Goal: Use online tool/utility: Utilize a website feature to perform a specific function

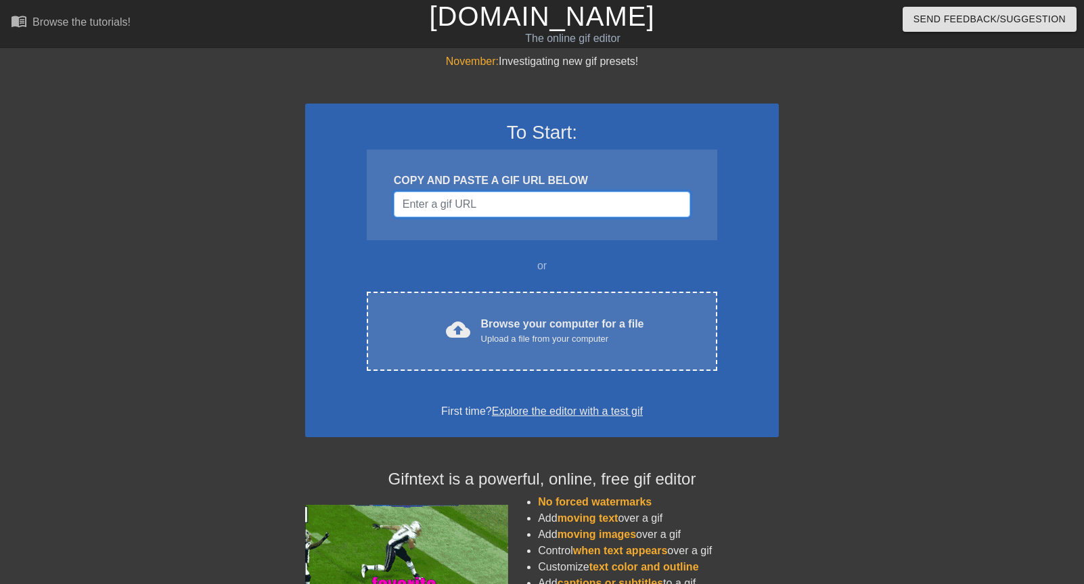
click at [490, 208] on input "Username" at bounding box center [542, 205] width 296 height 26
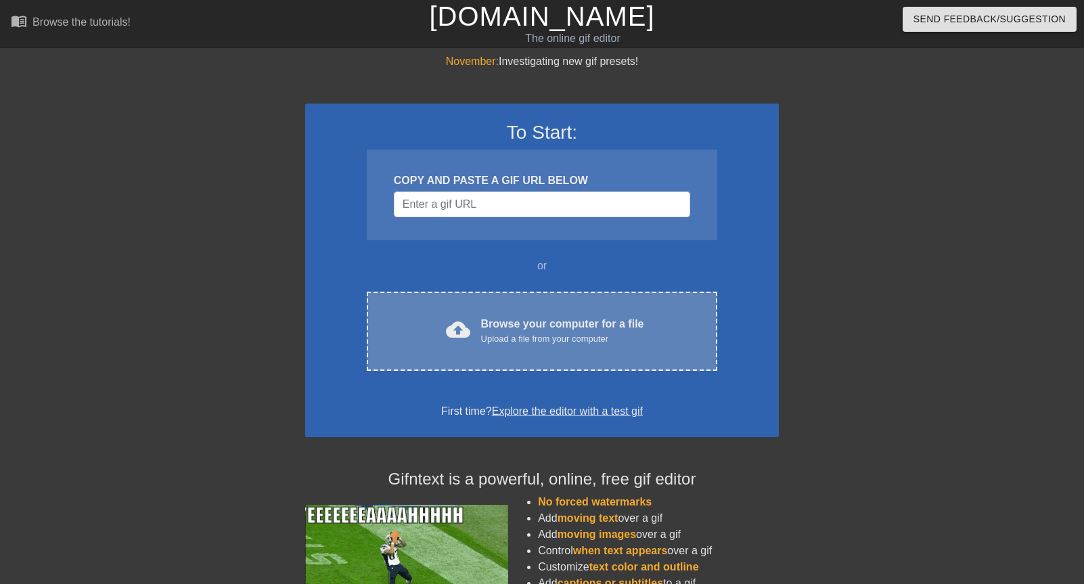
click at [541, 316] on div "Browse your computer for a file Upload a file from your computer" at bounding box center [562, 331] width 163 height 30
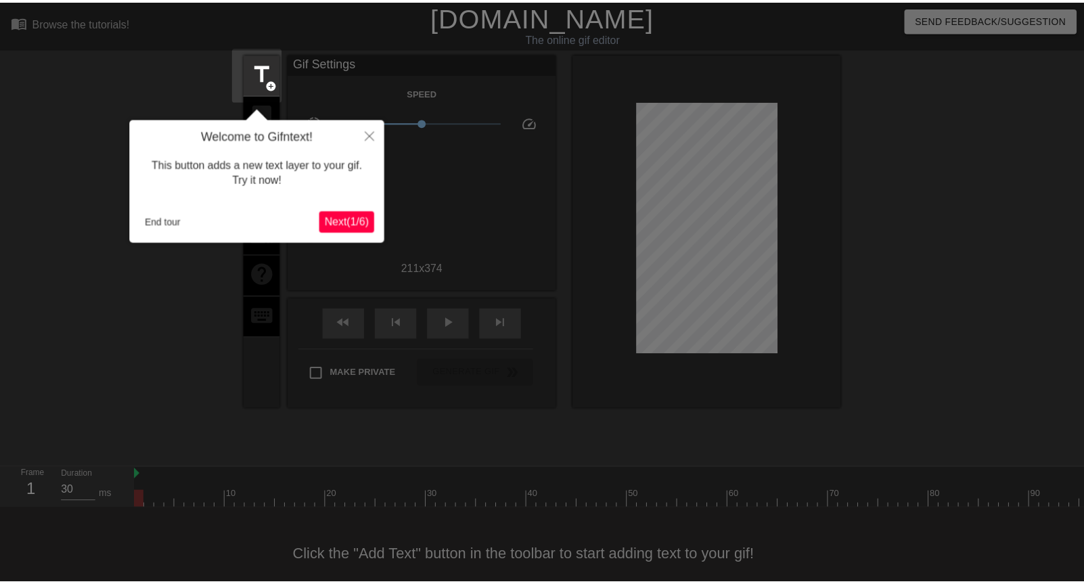
scroll to position [29, 0]
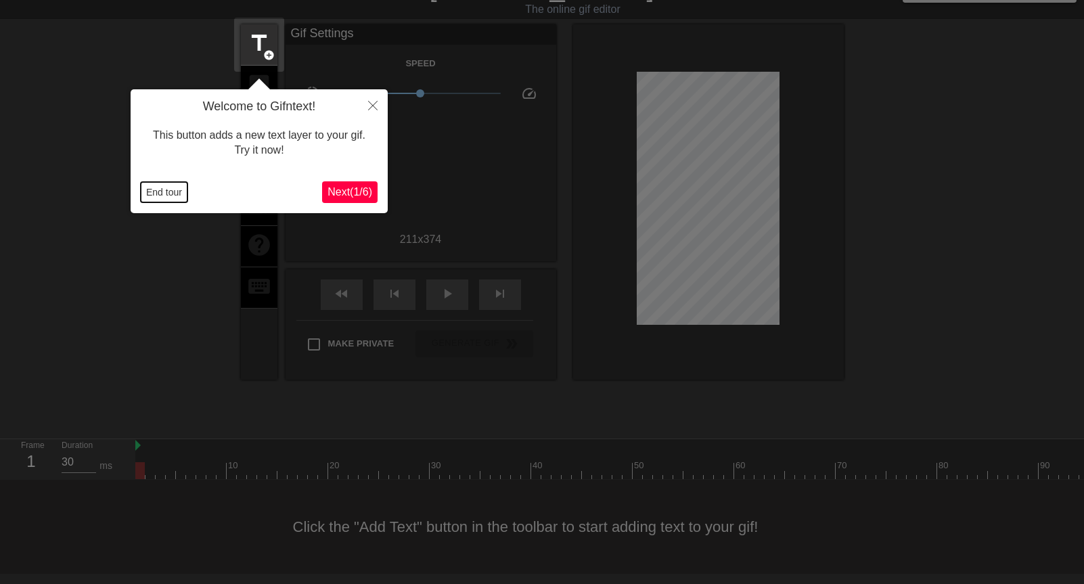
click at [171, 187] on button "End tour" at bounding box center [164, 192] width 47 height 20
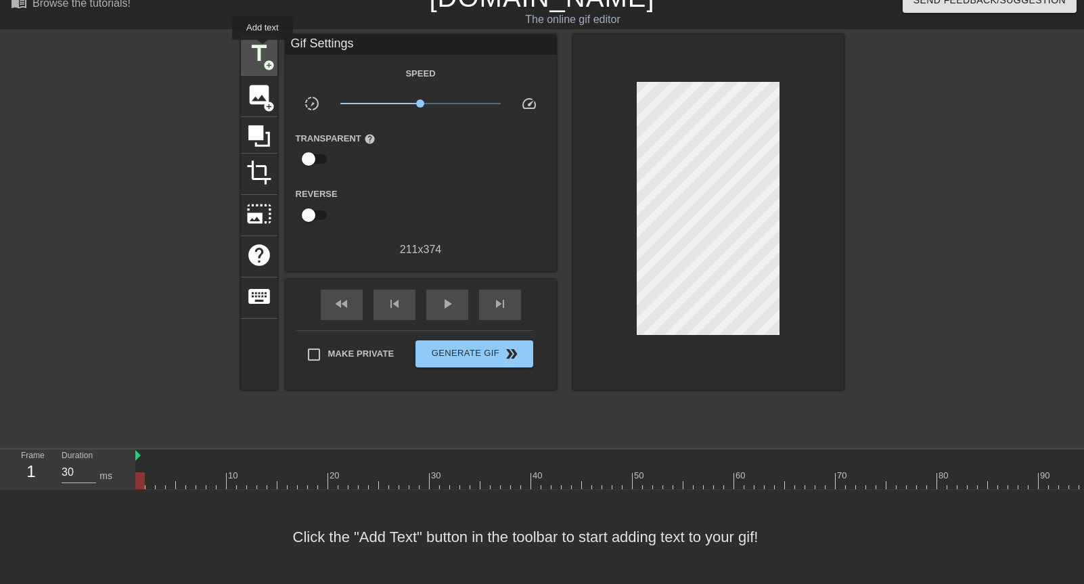
click at [263, 60] on span "add_circle" at bounding box center [269, 66] width 12 height 12
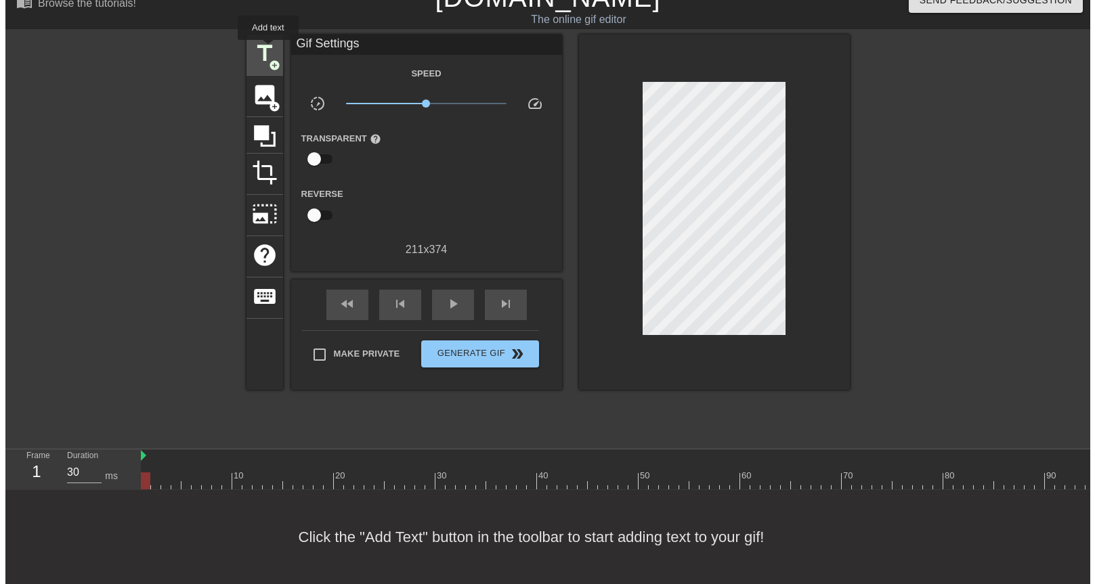
scroll to position [0, 0]
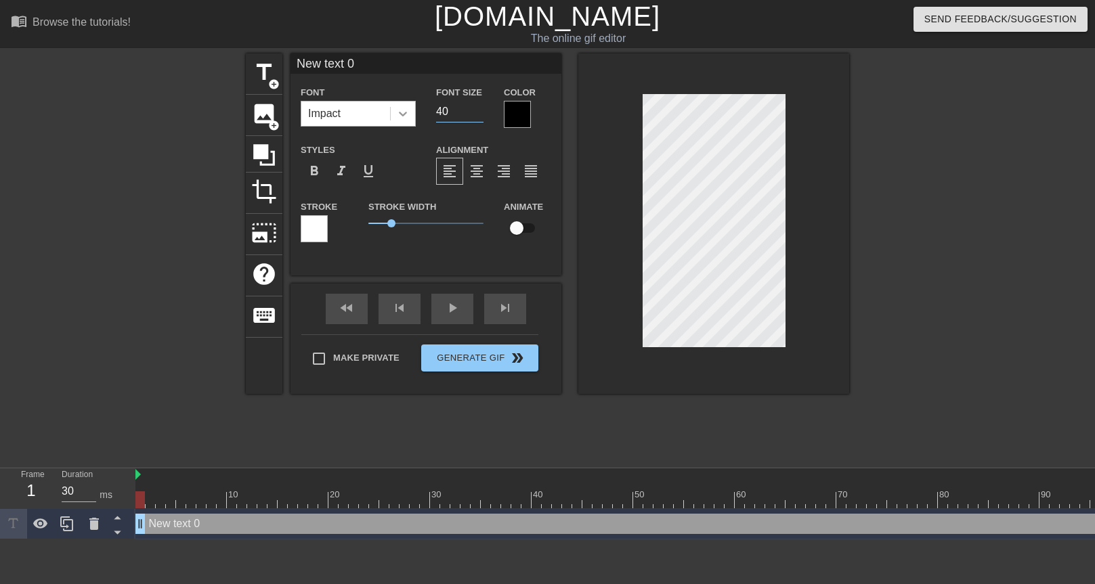
drag, startPoint x: 460, startPoint y: 104, endPoint x: 405, endPoint y: 107, distance: 55.6
click at [405, 107] on div "Font Impact Font Size 40 Color" at bounding box center [425, 106] width 271 height 44
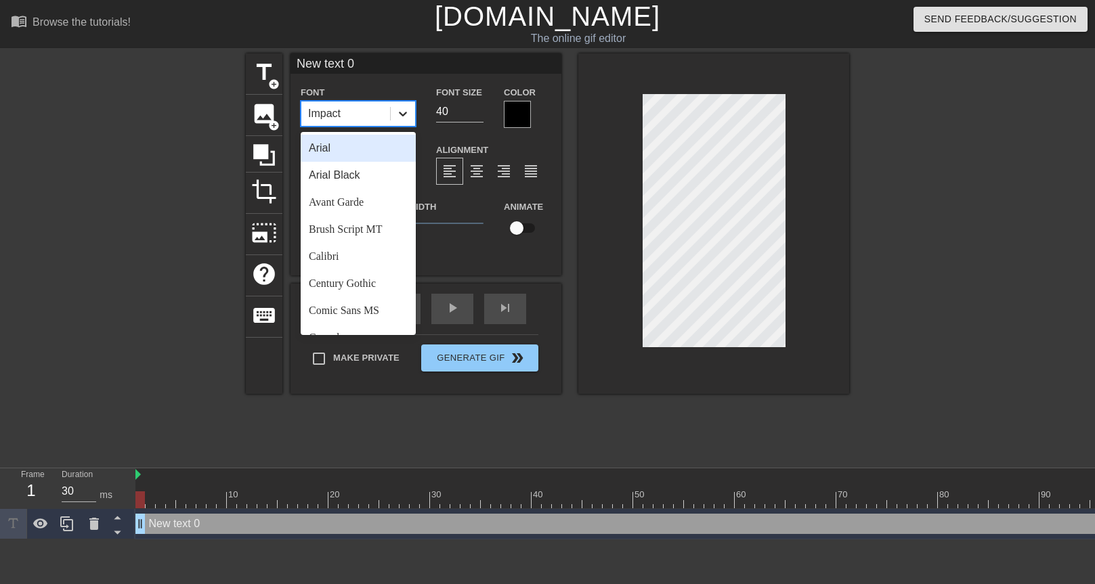
click at [403, 114] on icon at bounding box center [403, 114] width 8 height 5
click at [351, 197] on div "Avant Garde" at bounding box center [358, 202] width 115 height 27
click at [381, 116] on div "Avant Garde" at bounding box center [345, 114] width 89 height 24
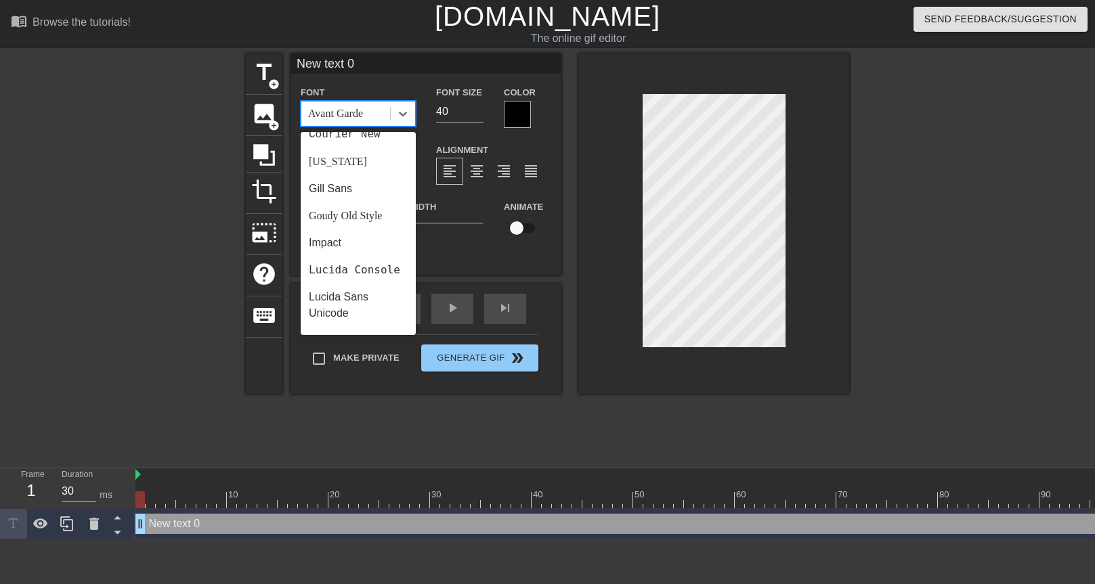
scroll to position [271, 0]
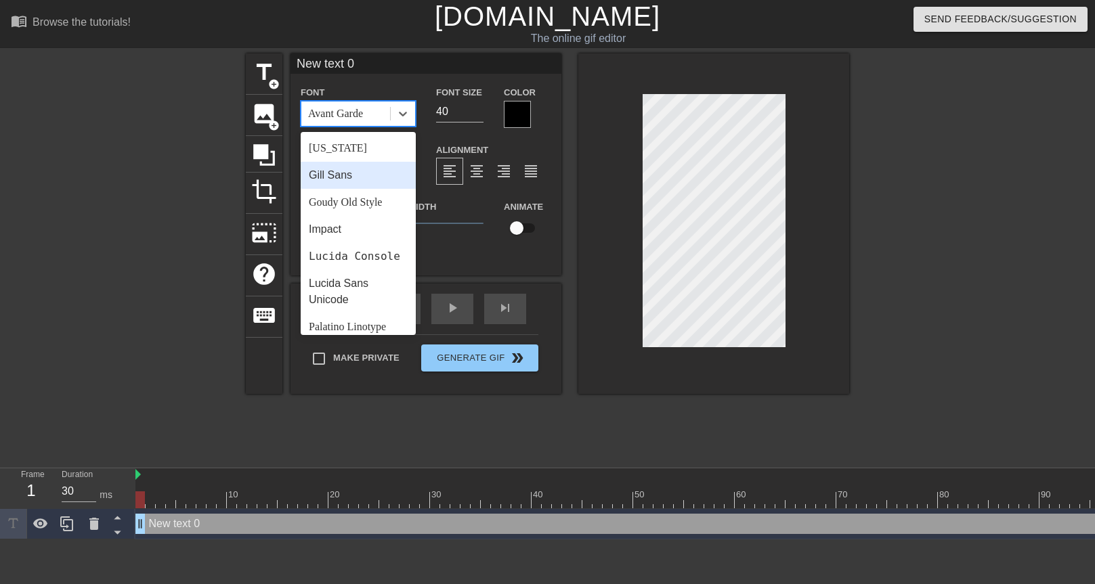
click at [361, 180] on div "Gill Sans" at bounding box center [358, 175] width 115 height 27
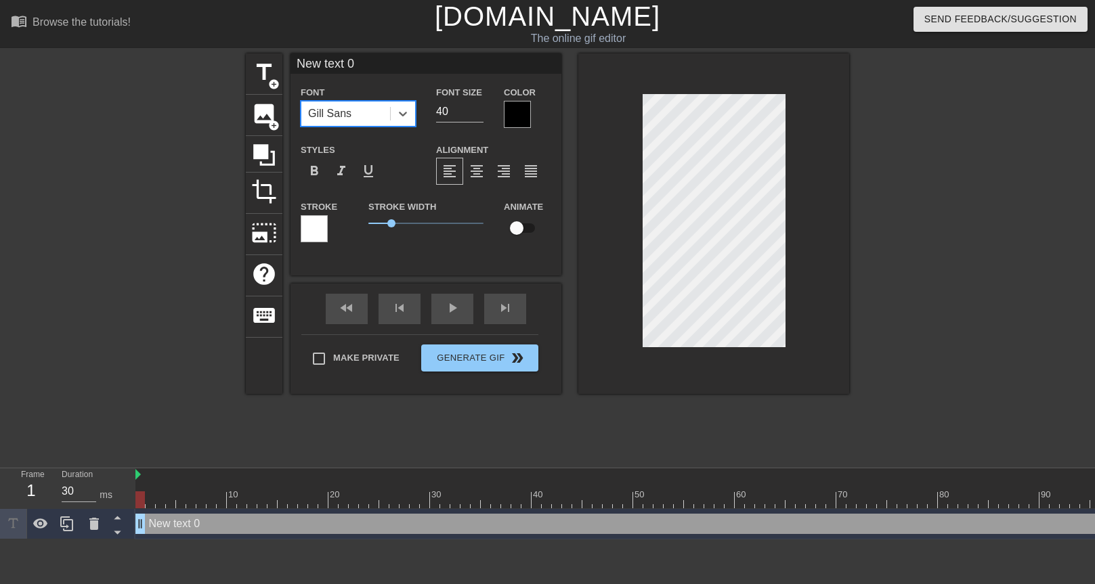
click at [366, 117] on div "Gill Sans" at bounding box center [345, 114] width 89 height 24
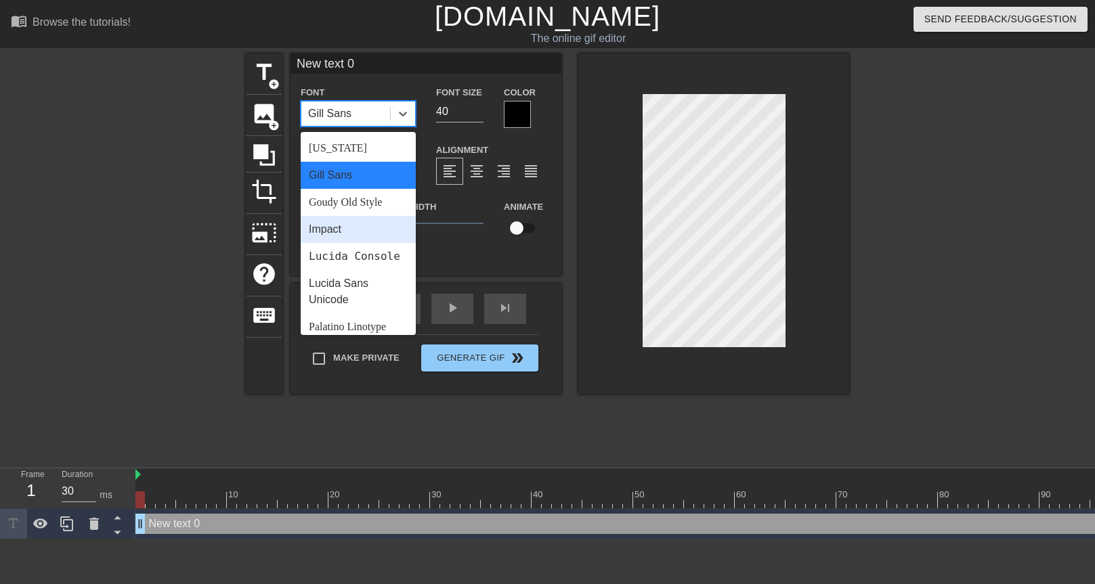
click at [351, 237] on div "Impact" at bounding box center [358, 229] width 115 height 27
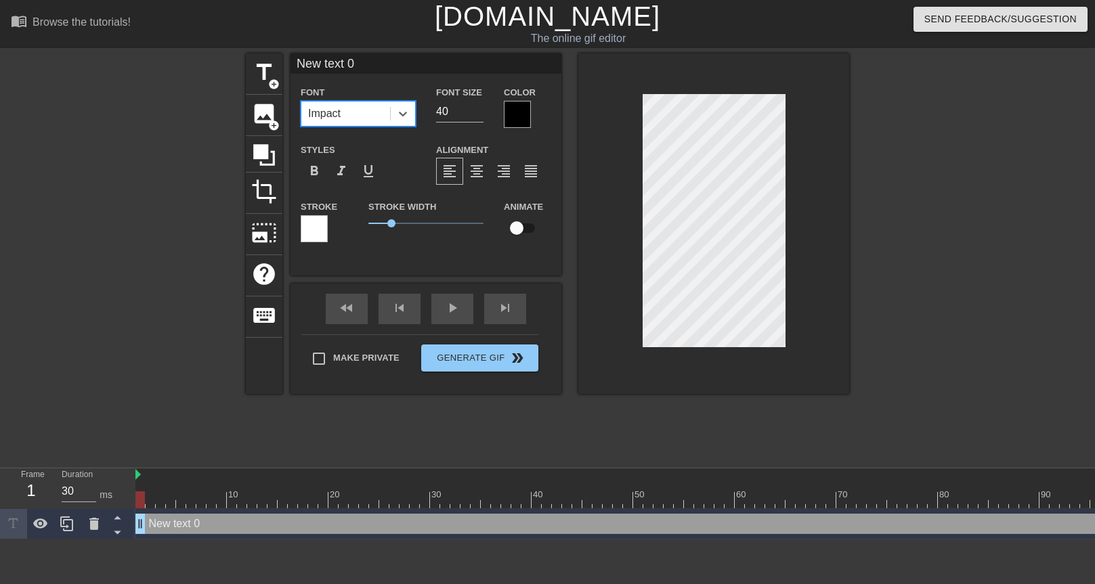
click at [359, 117] on div "Impact" at bounding box center [345, 114] width 89 height 24
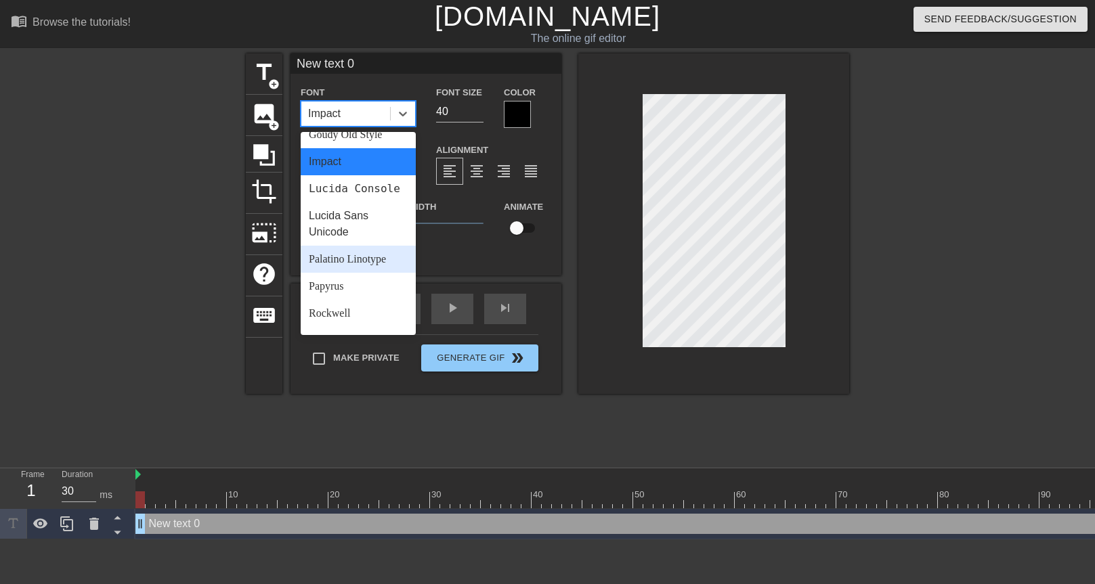
scroll to position [474, 0]
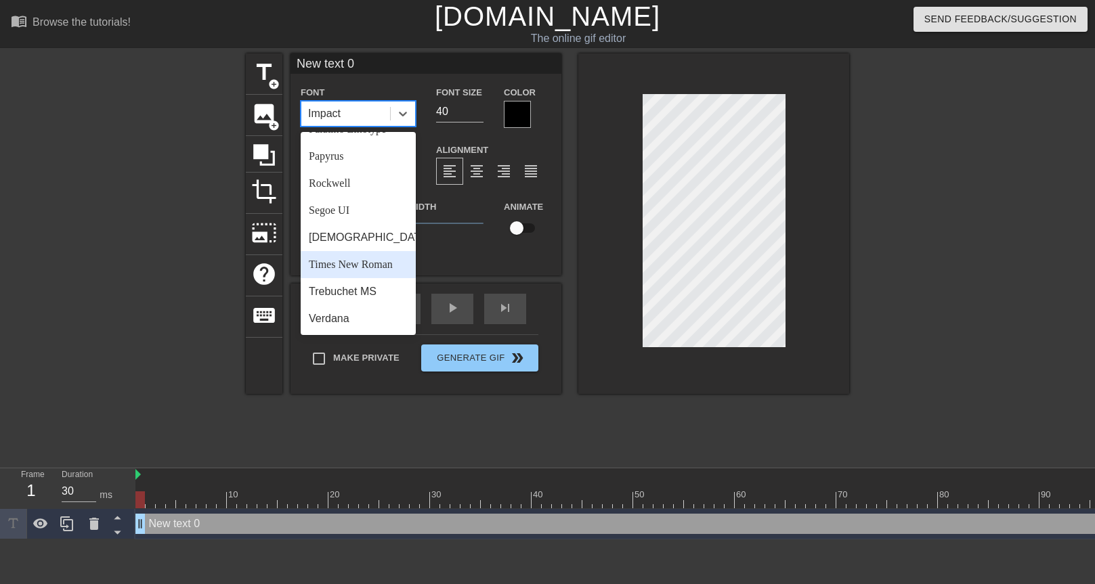
click at [353, 278] on div "Times New Roman" at bounding box center [358, 264] width 115 height 27
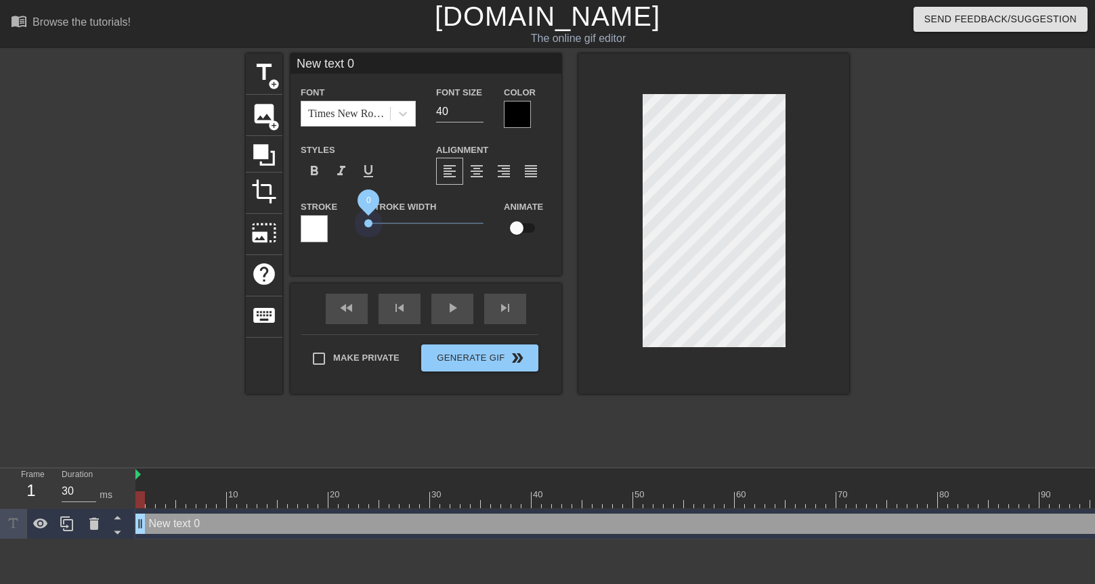
drag, startPoint x: 393, startPoint y: 222, endPoint x: 359, endPoint y: 225, distance: 34.0
click at [359, 225] on div "Stroke Width 0" at bounding box center [425, 226] width 135 height 56
click at [516, 114] on div at bounding box center [517, 114] width 27 height 27
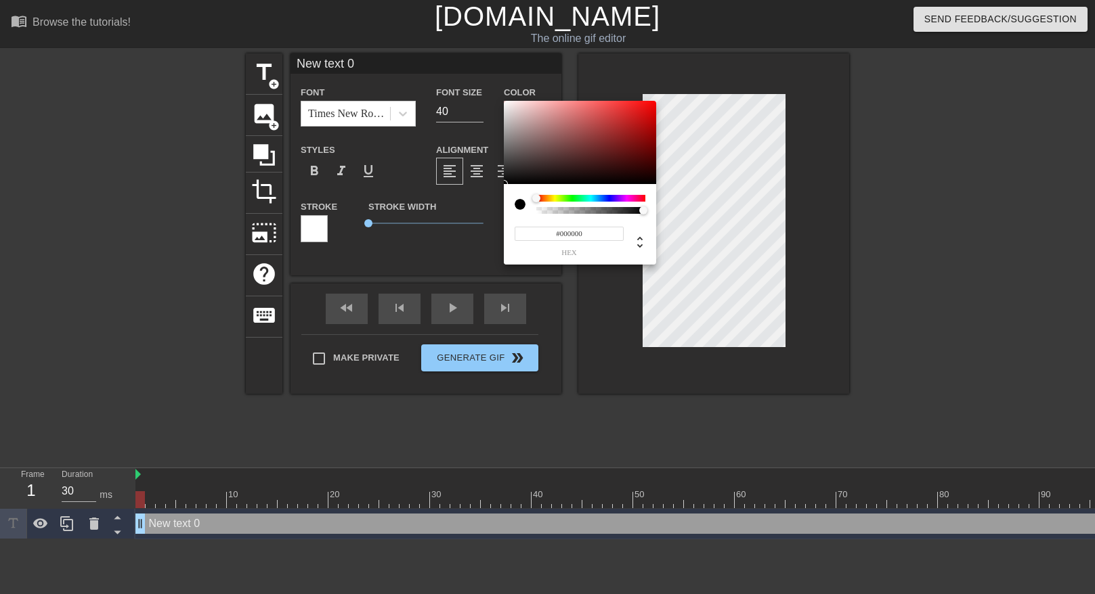
type input "0"
type input "1"
drag, startPoint x: 640, startPoint y: 208, endPoint x: 674, endPoint y: 219, distance: 36.2
click at [674, 219] on div "0 r 0 g 0 b 1 a" at bounding box center [547, 297] width 1095 height 594
type input "147"
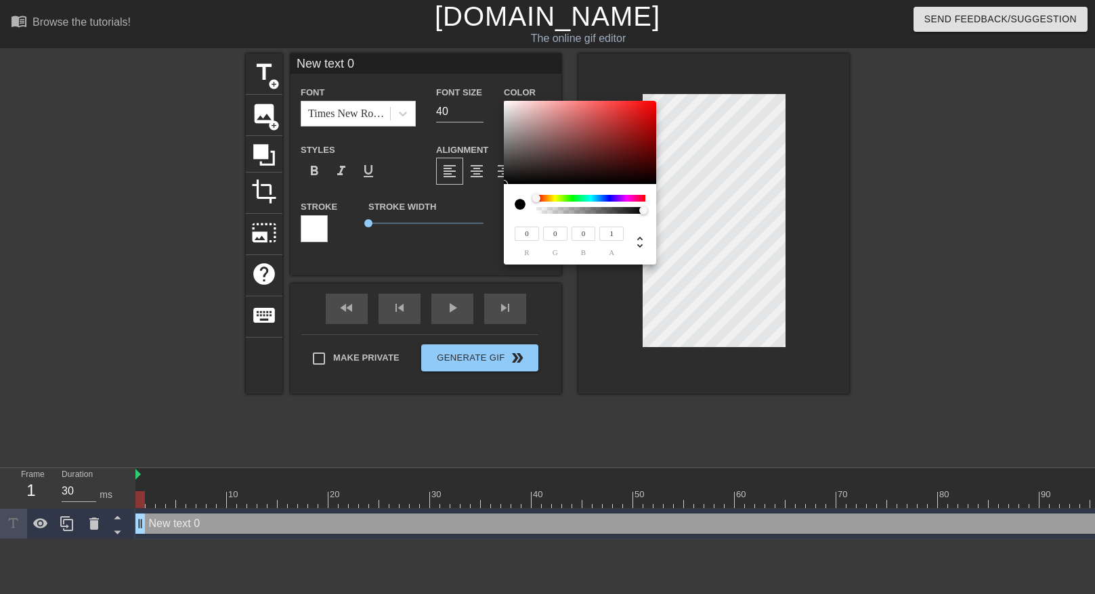
type input "115"
type input "149"
type input "120"
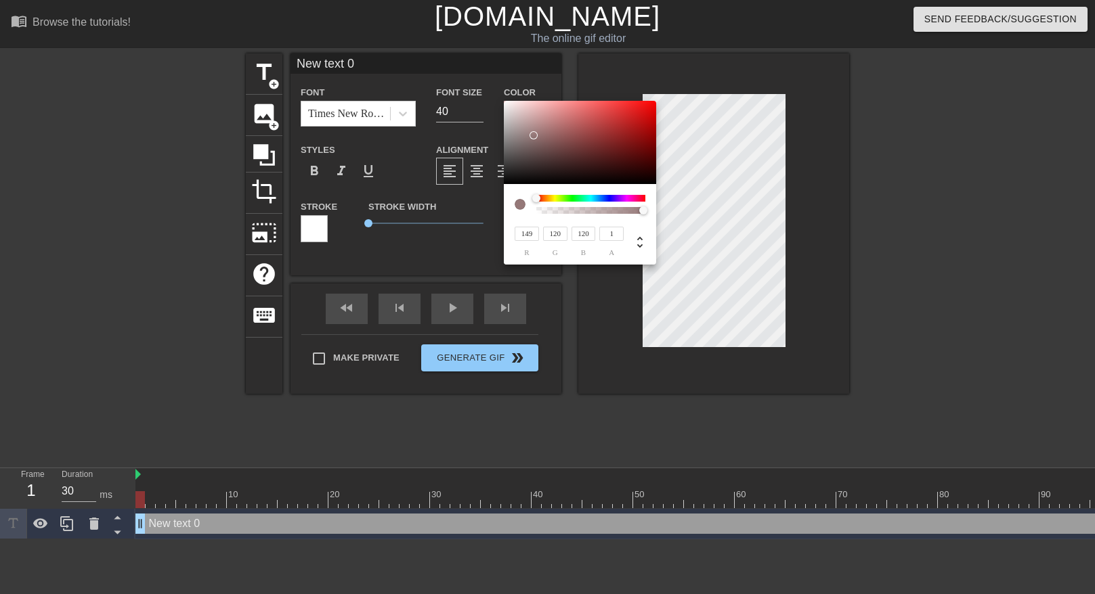
type input "255"
type input "209"
type input "191"
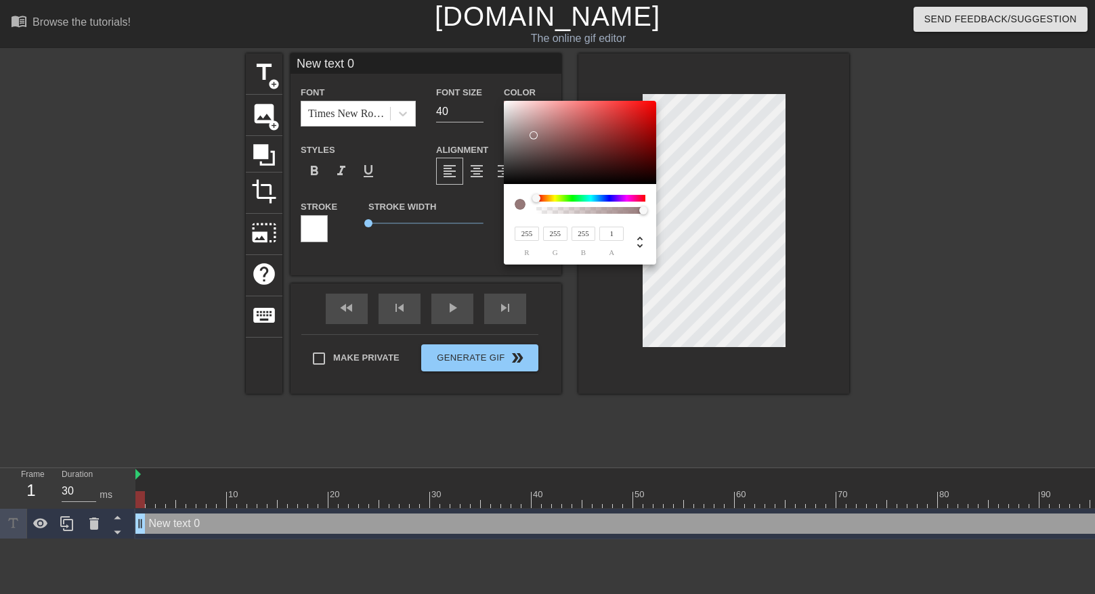
type input "191"
type input "165"
type input "142"
type input "163"
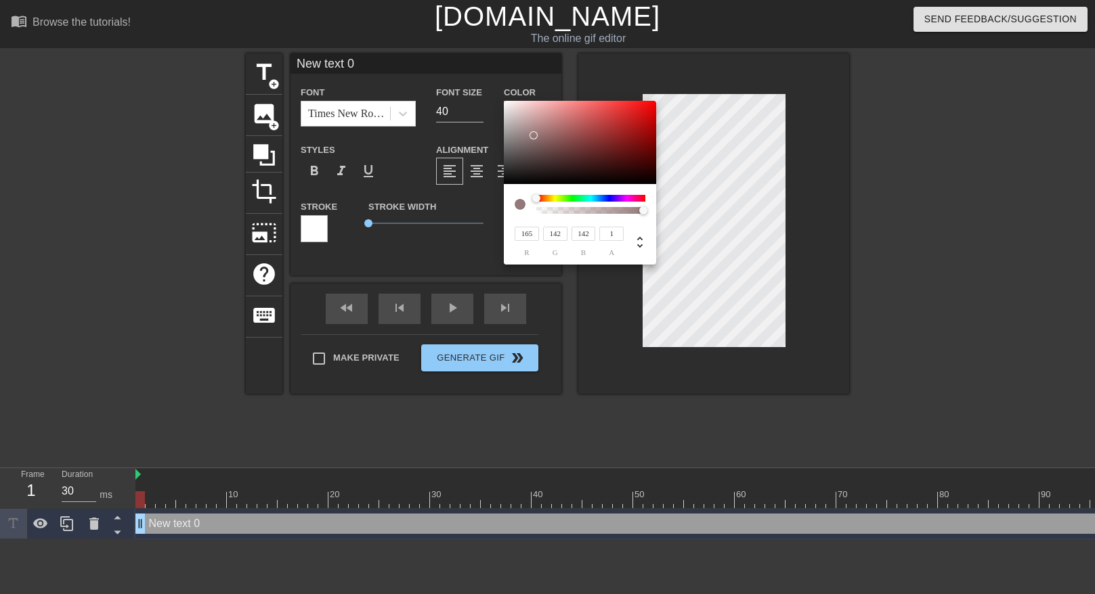
type input "138"
type input "165"
type input "140"
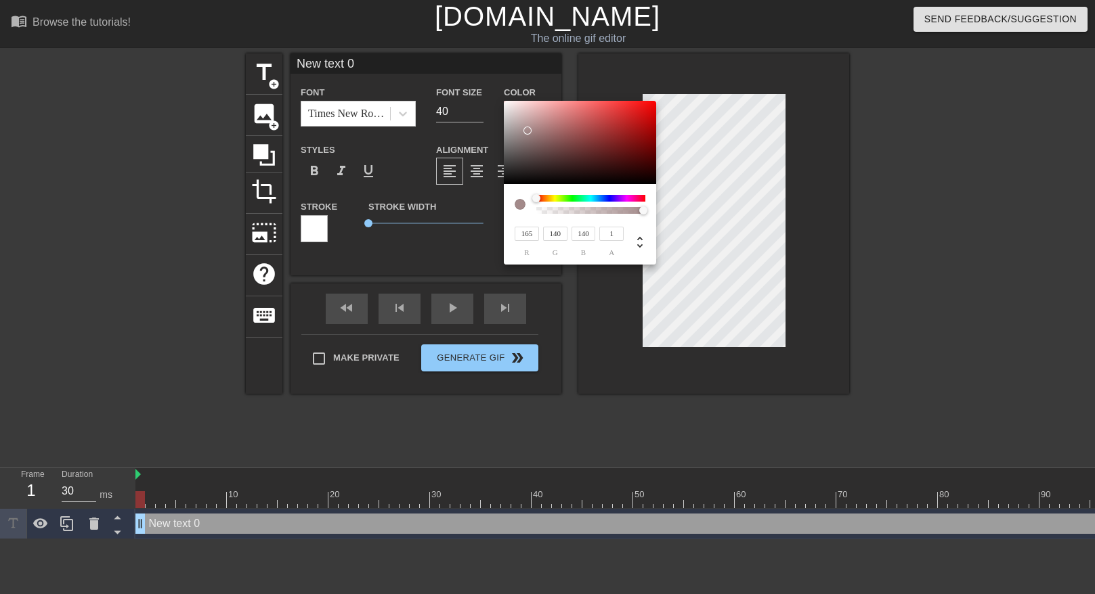
type input "172"
type input "145"
type input "231"
type input "219"
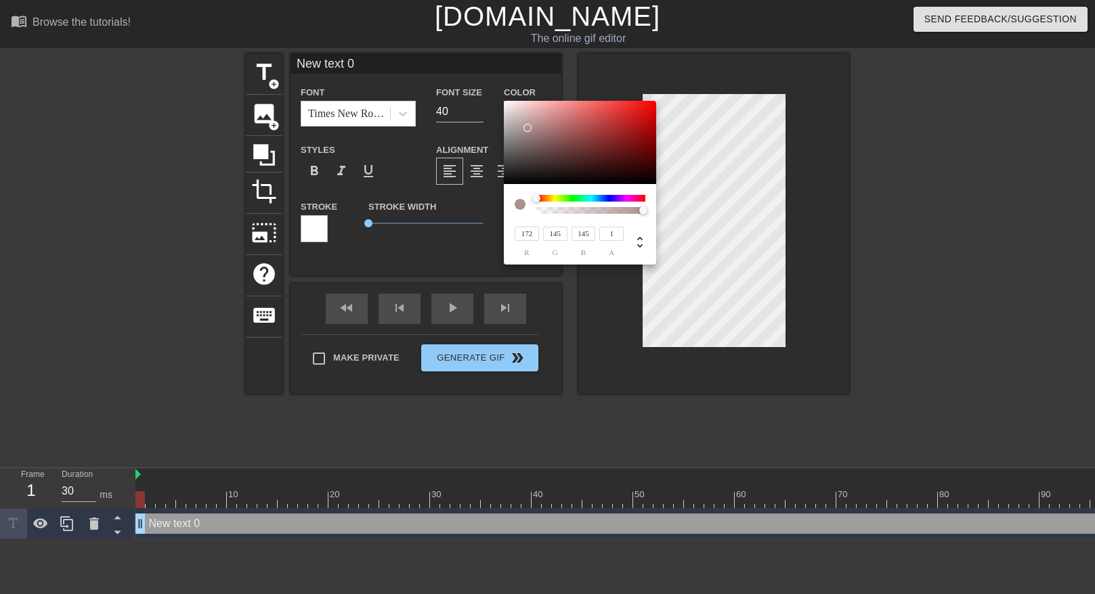
type input "219"
type input "220"
type input "233"
type input "223"
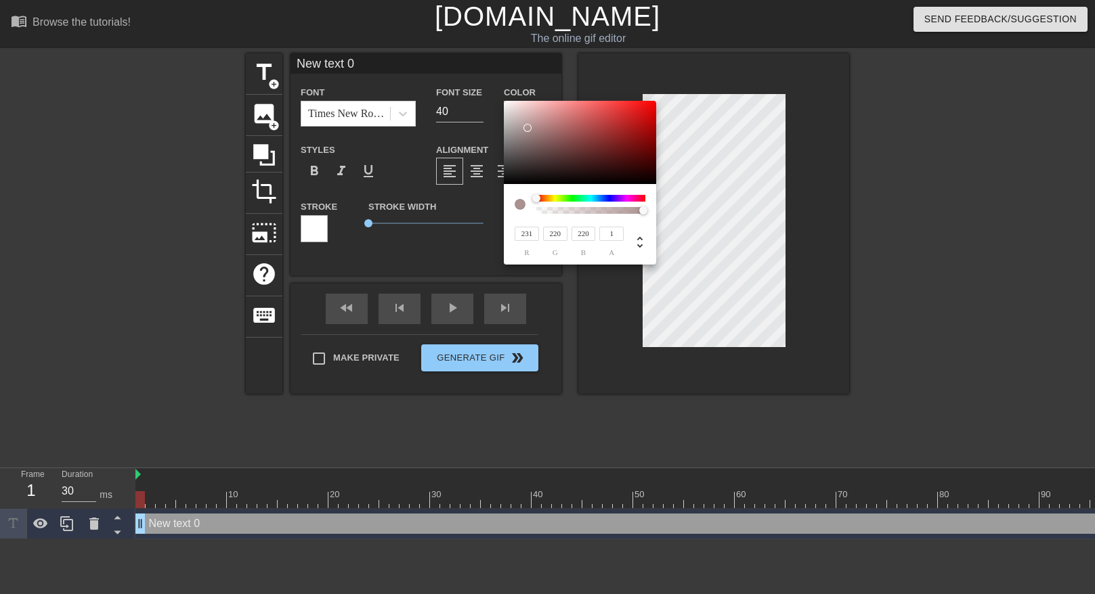
type input "223"
type input "235"
type input "225"
type input "237"
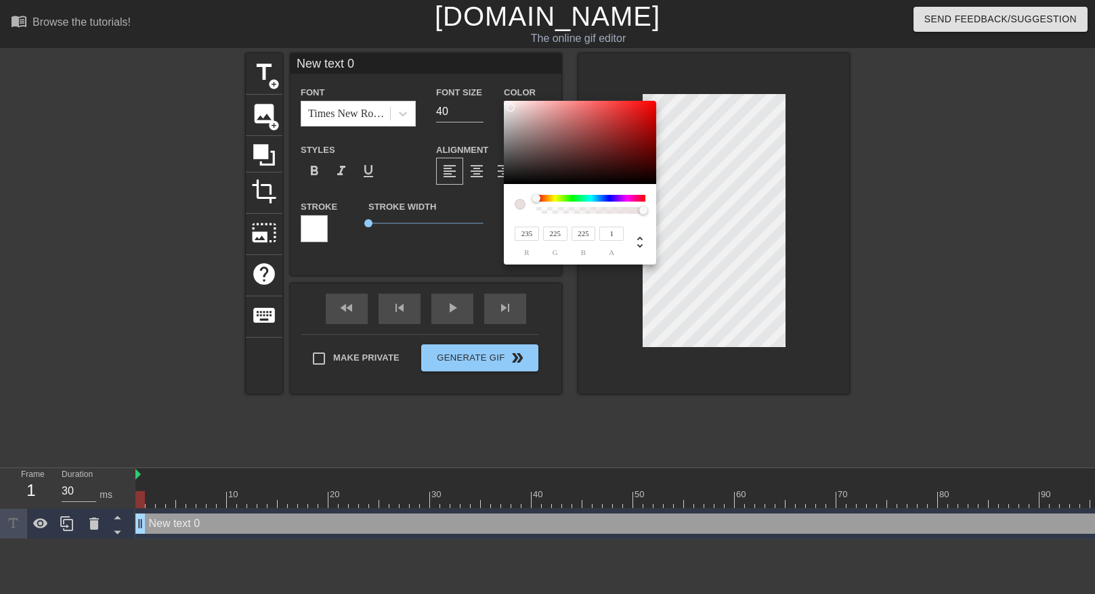
type input "228"
type input "242"
type input "233"
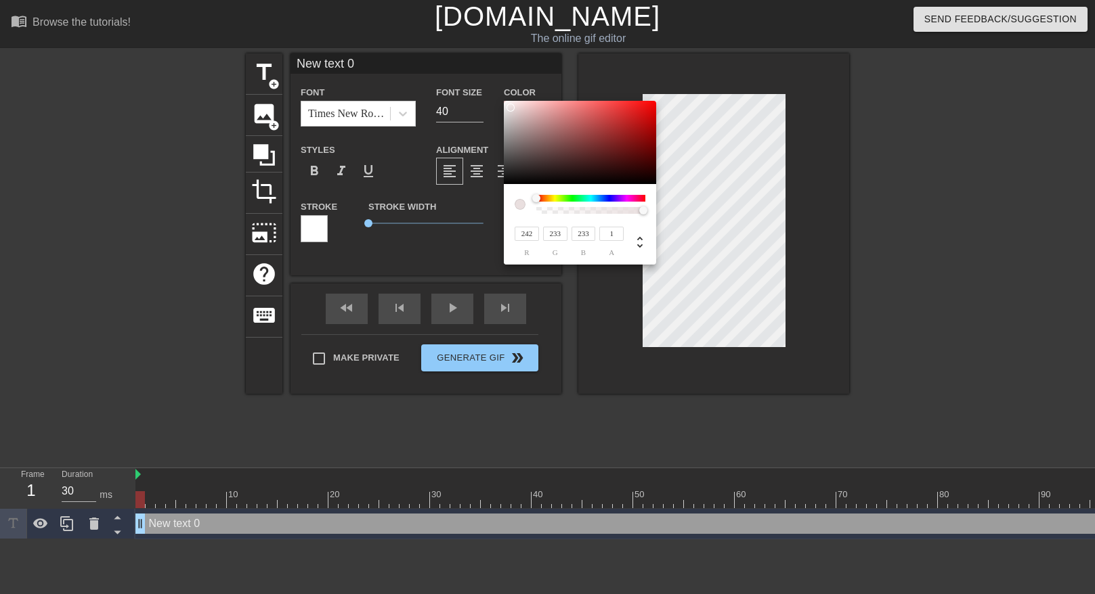
type input "235"
type input "244"
type input "237"
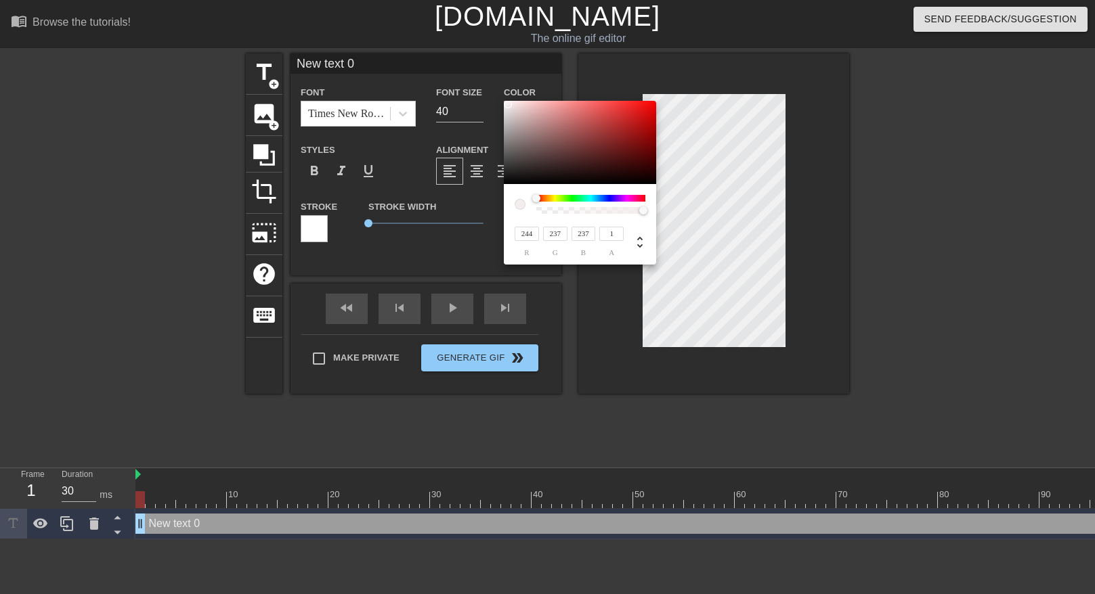
click at [508, 104] on div at bounding box center [508, 104] width 8 height 8
type input "237"
type input "26"
type input "240"
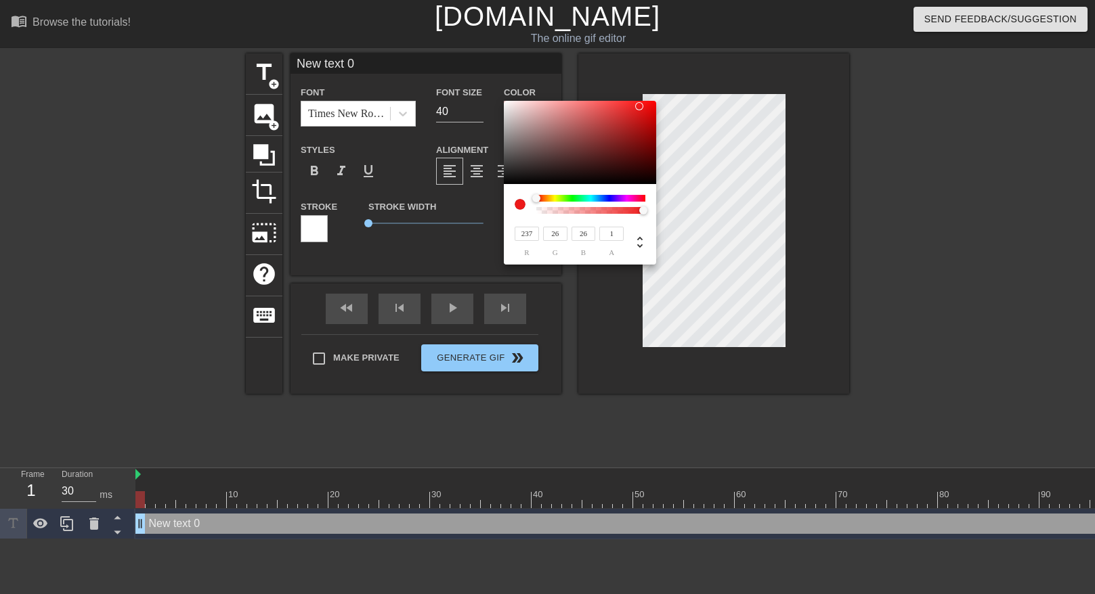
type input "240"
drag, startPoint x: 505, startPoint y: 106, endPoint x: 489, endPoint y: 106, distance: 16.3
click at [493, 106] on div "240 r 240 g 240 b 1 a" at bounding box center [547, 297] width 1095 height 594
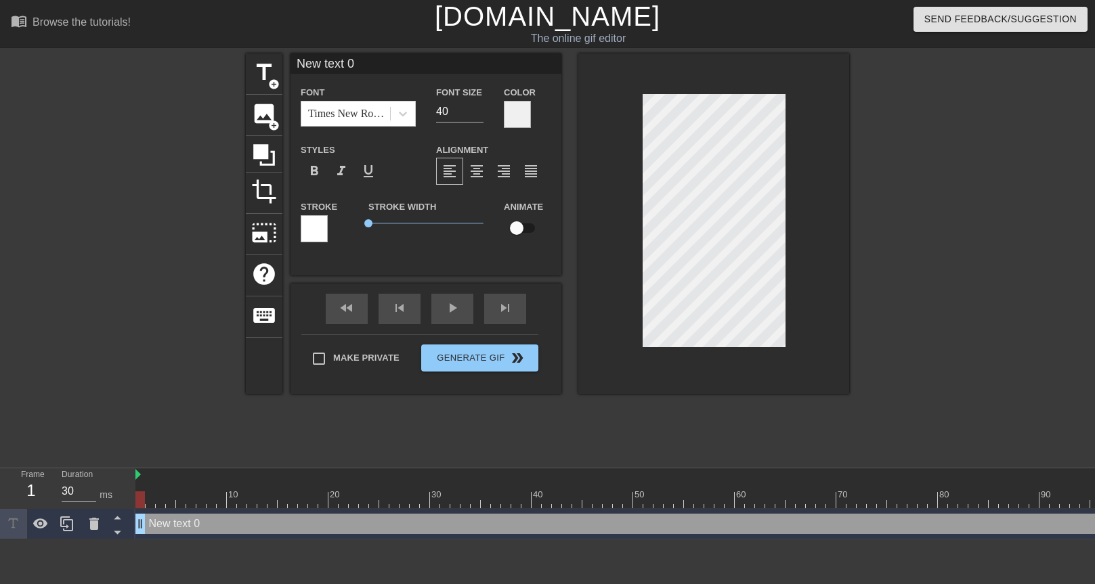
scroll to position [2, 3]
type input "I"
type textarea "I"
type input "I"
type textarea "I k"
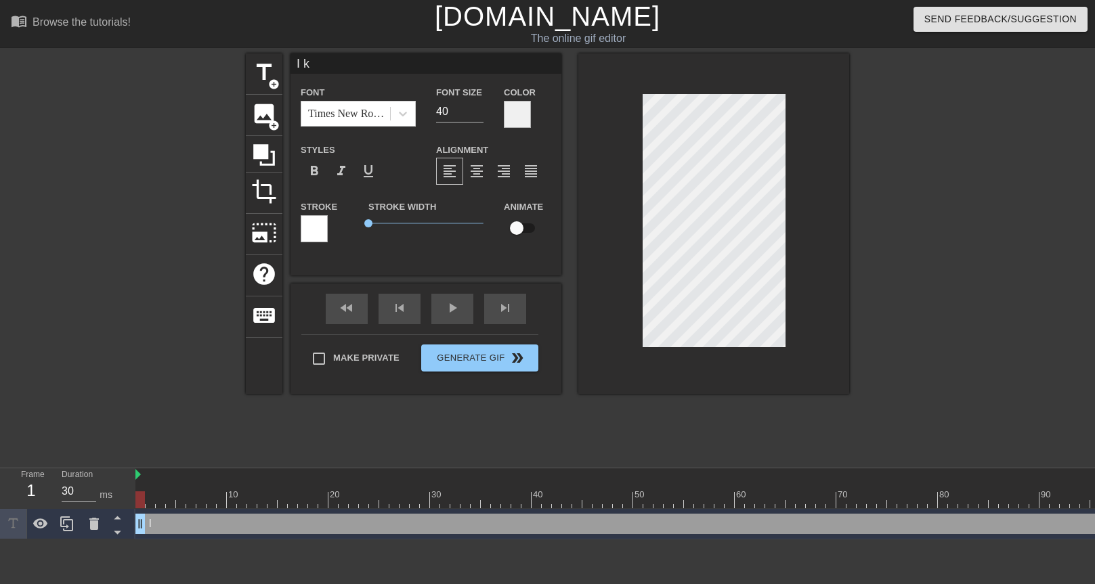
type input "I kn"
type textarea "I kn"
type input "I kno"
type textarea "I kno"
type input "I know"
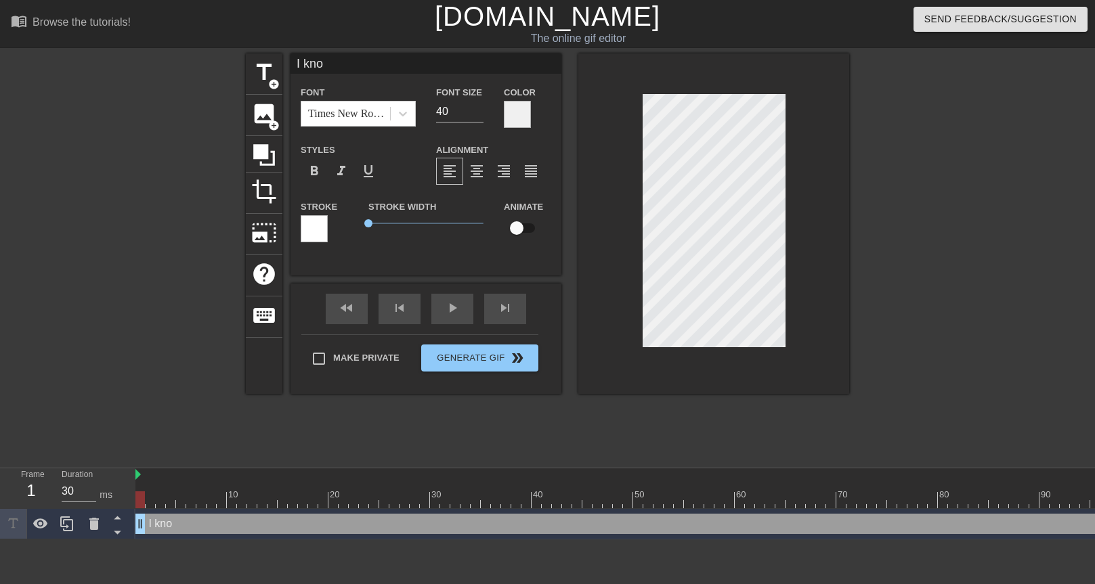
type textarea "I know"
type input "I know"
type textarea "I know"
type input "I know w"
type textarea "I know w"
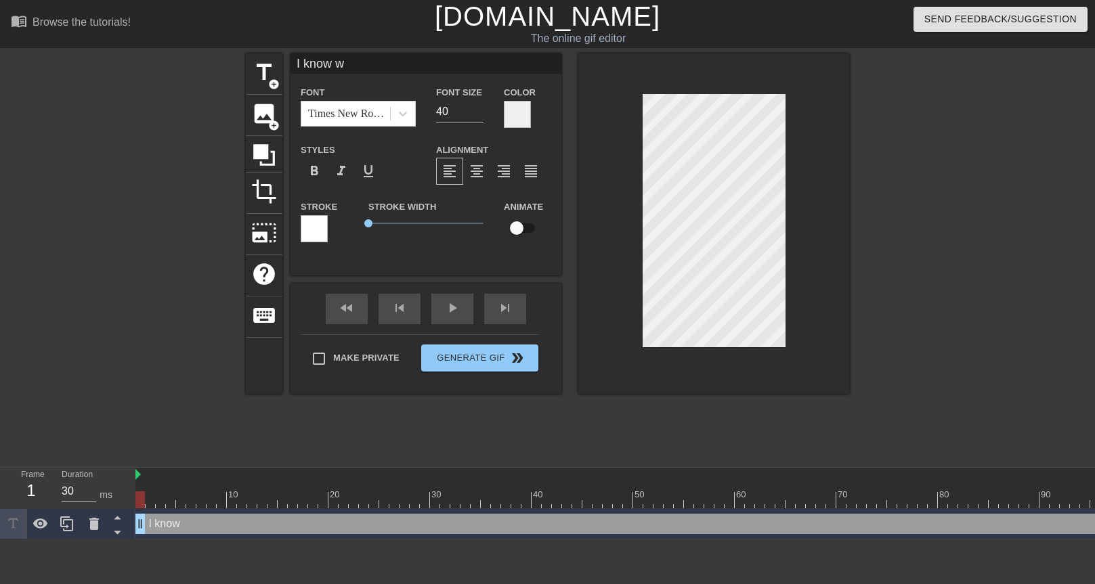
type input "I know wi"
type textarea "I know wi"
type input "I know [PERSON_NAME]"
type textarea "I know [PERSON_NAME]"
type input "I know will"
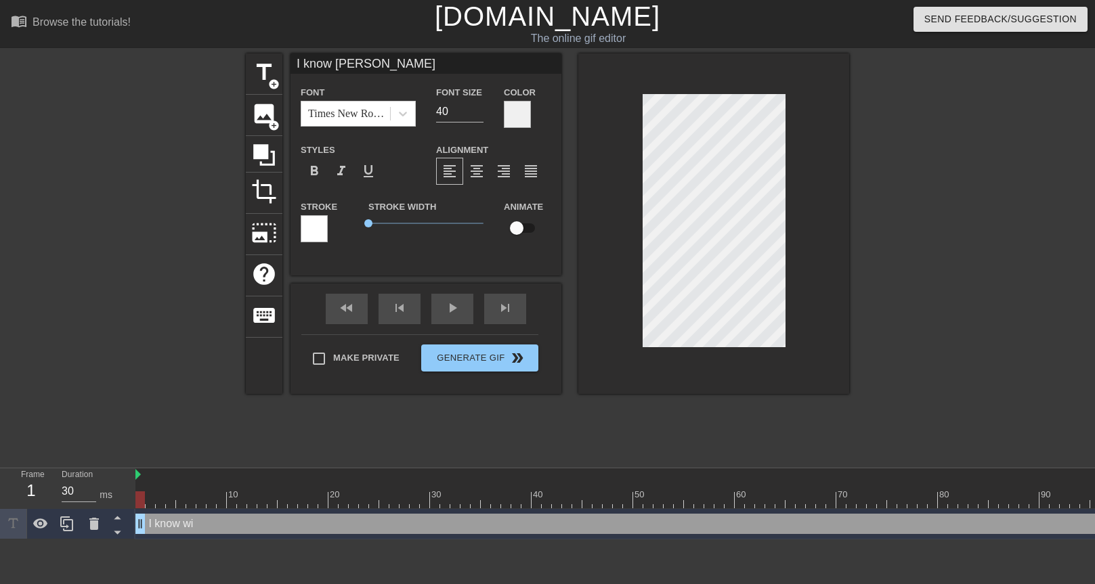
type textarea "I know will"
type input "I know will"
type textarea "I know will"
type input "I know will l"
type textarea "I know will l"
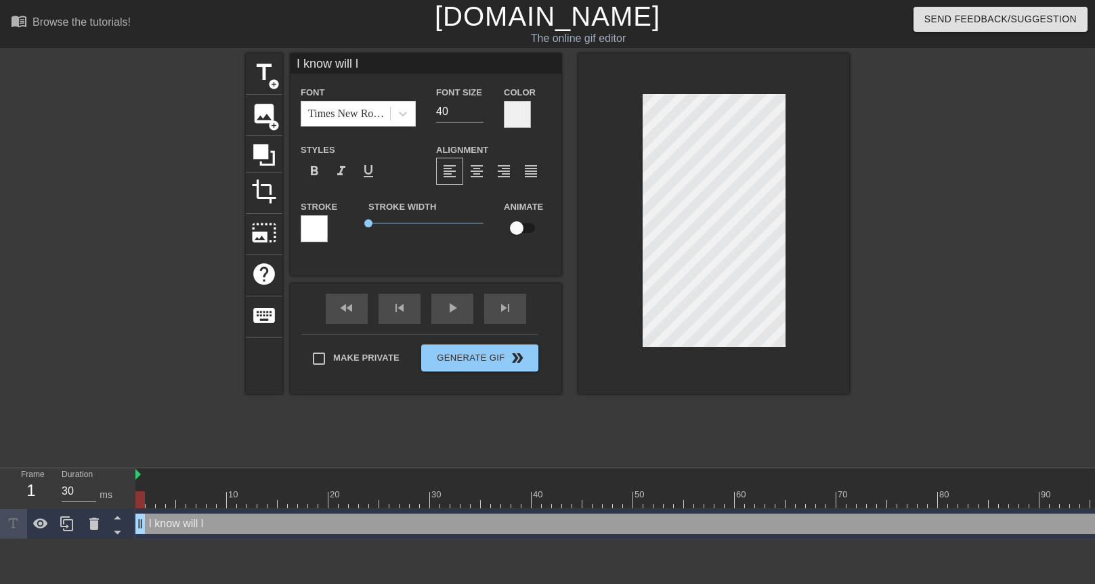
type input "I know will li"
type textarea "I know will li"
type input "I know will lik"
type textarea "I know will lik"
type input "I know will like"
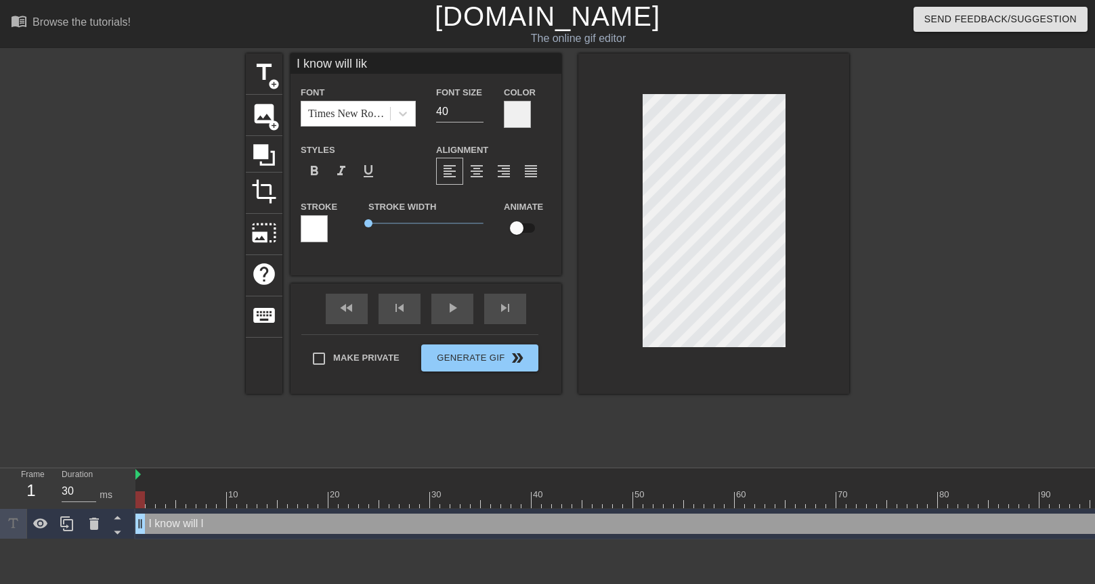
type textarea "I know will like"
type input "I know will likes"
type textarea "I know will likes"
type input "I know will likes"
type textarea "I know will likes"
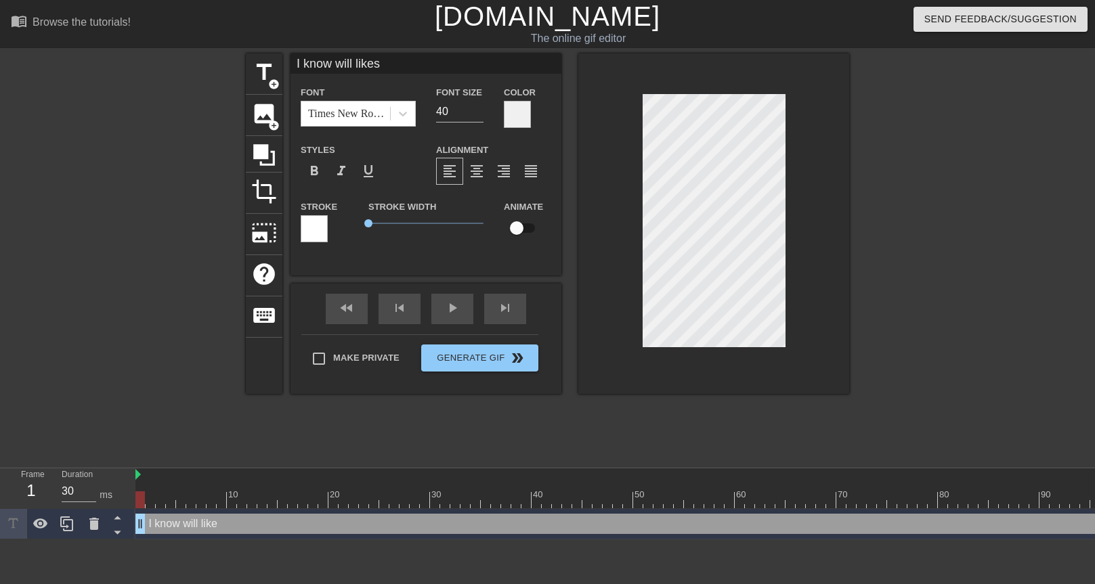
type input "I know will likes f"
type textarea "I know will likes f"
type input "I know will likes fe"
type textarea "I know will likes fe"
type input "I know will likes fem"
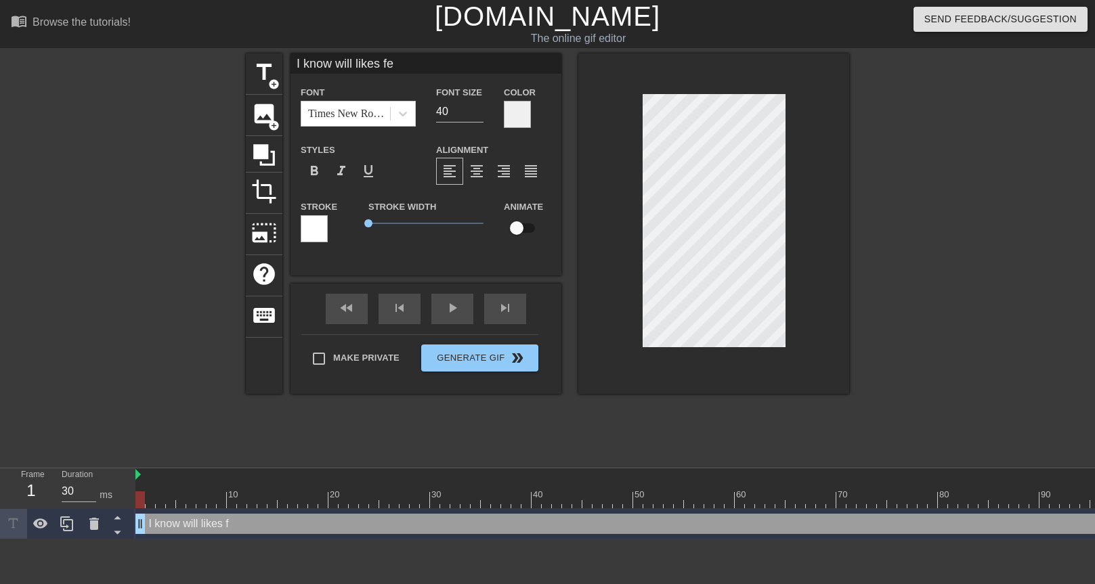
type textarea "I know will likes fem"
type input "I know will likes femn"
type textarea "I know will likes femn"
type input "I know will likes femno"
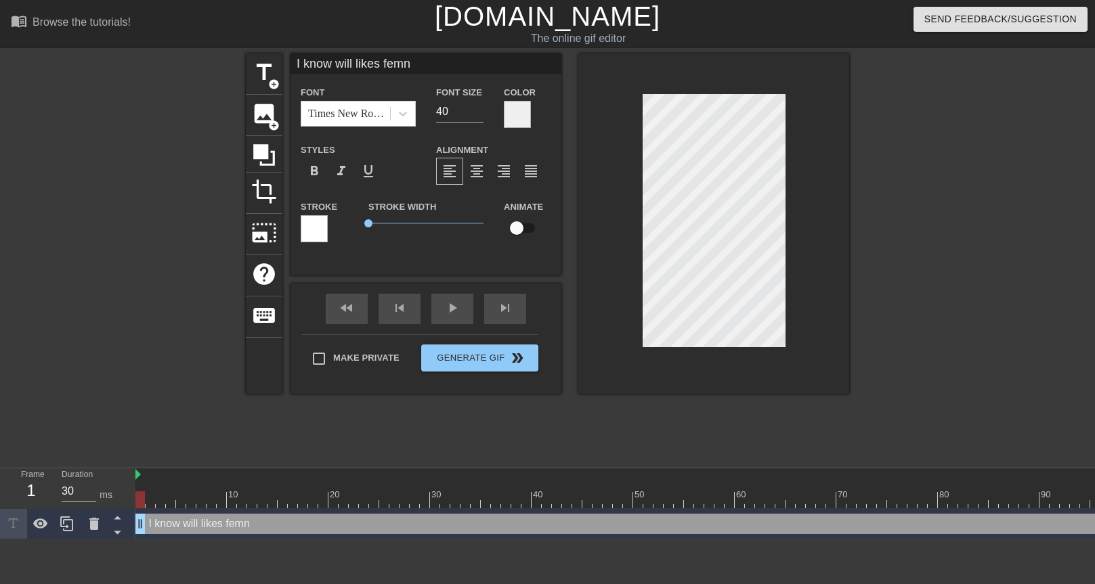
type textarea "I know will likes femno"
type input "I know will likes femn"
type textarea "I know will likes femn"
type input "I know will likes fem"
type textarea "I know will likes fem"
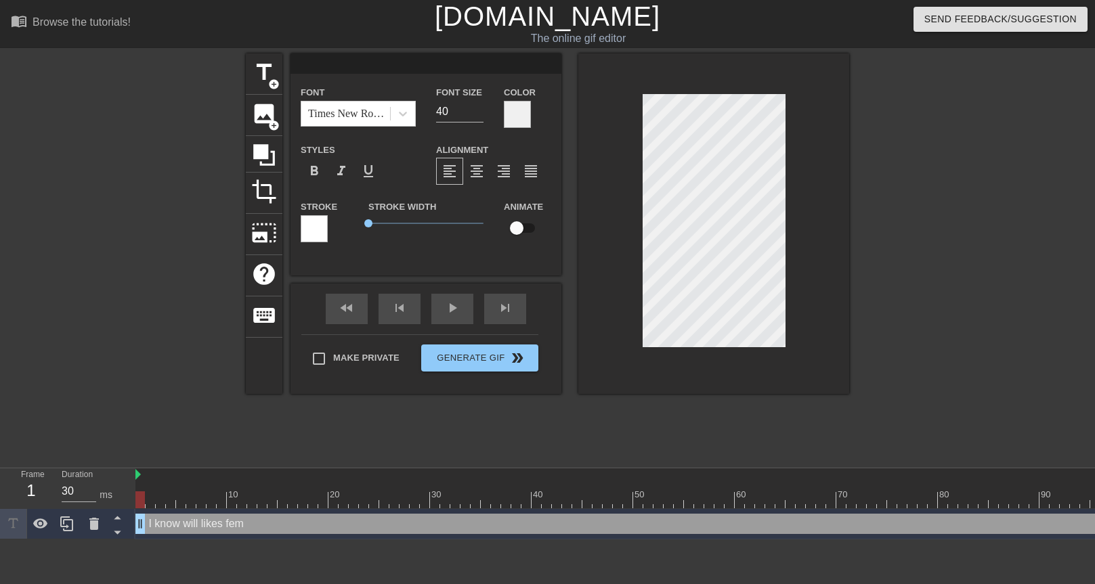
scroll to position [2, 2]
type input "w"
type textarea "w"
type input "wh"
type textarea "wh"
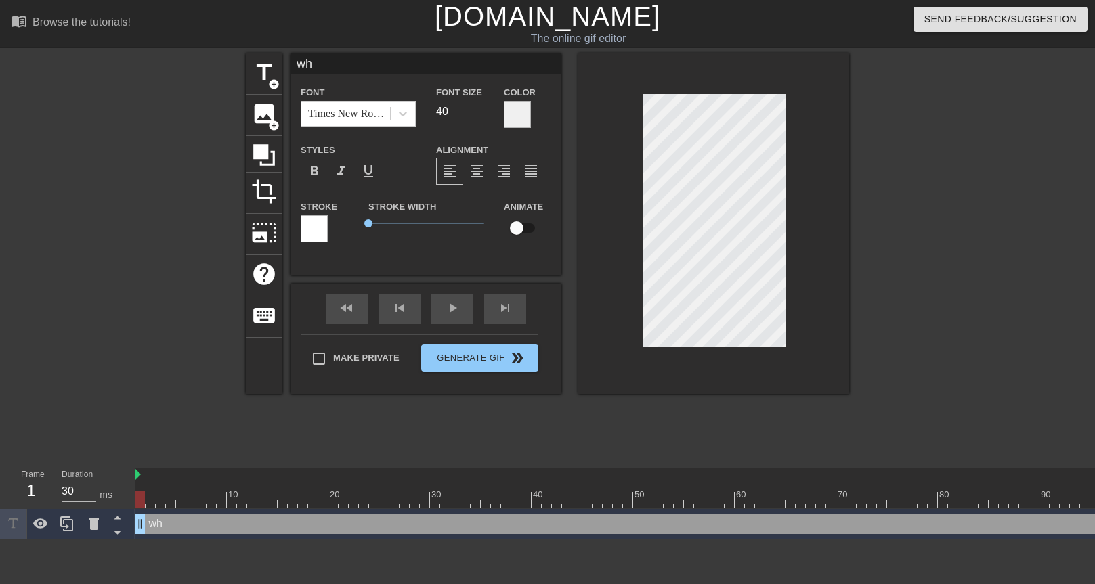
type input "whe"
type textarea "whe"
type input "when"
type textarea "when"
type input "when"
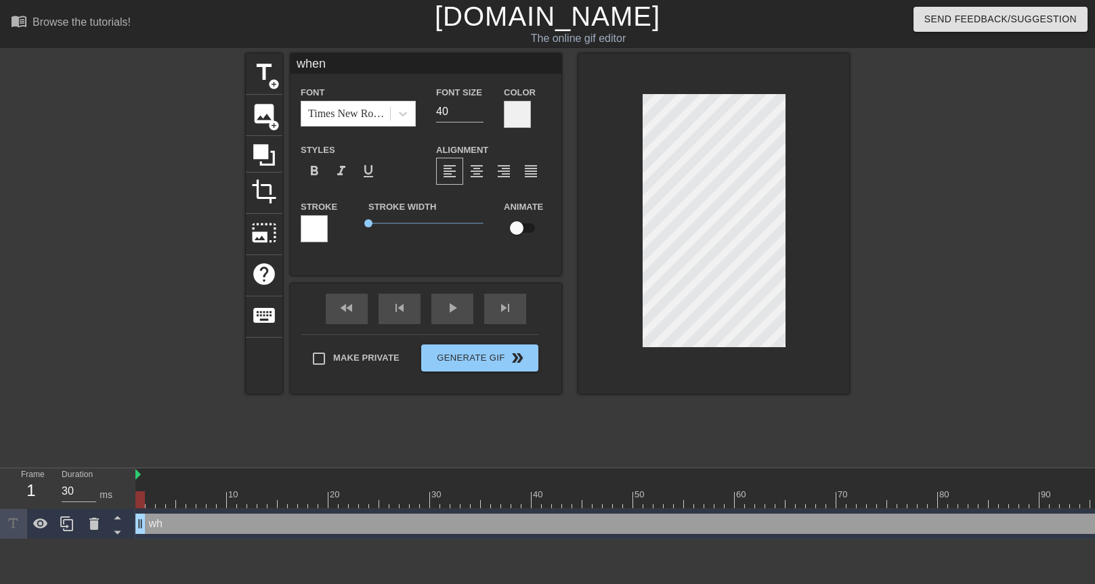
type textarea "when"
type input "when y"
type textarea "when yo"
type input "when you"
type textarea "when you"
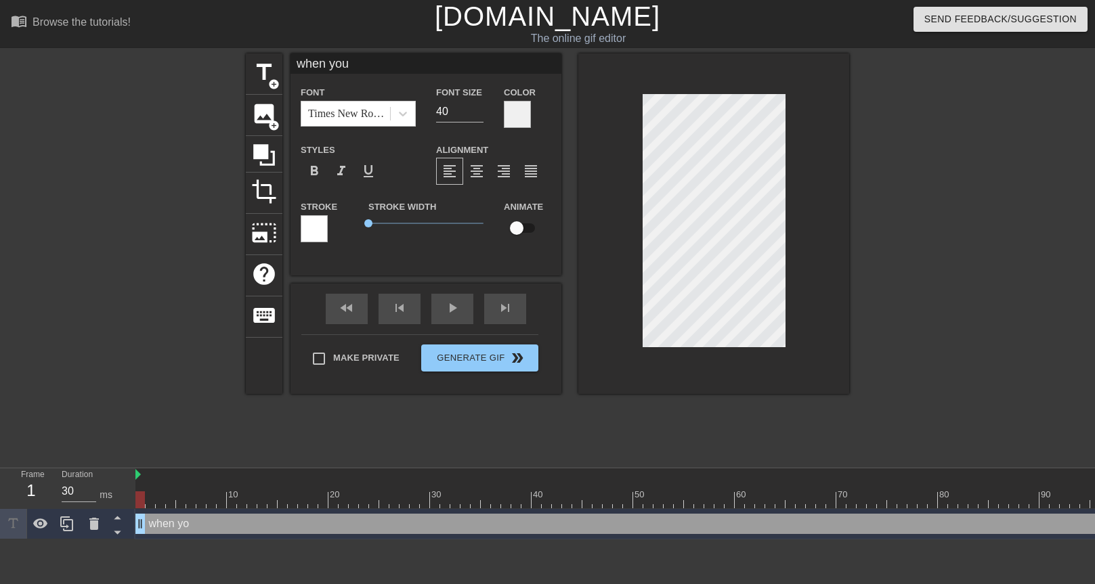
type input "when you"
type textarea "when you"
type input "when you k"
type textarea "when you k"
type input "when you kn"
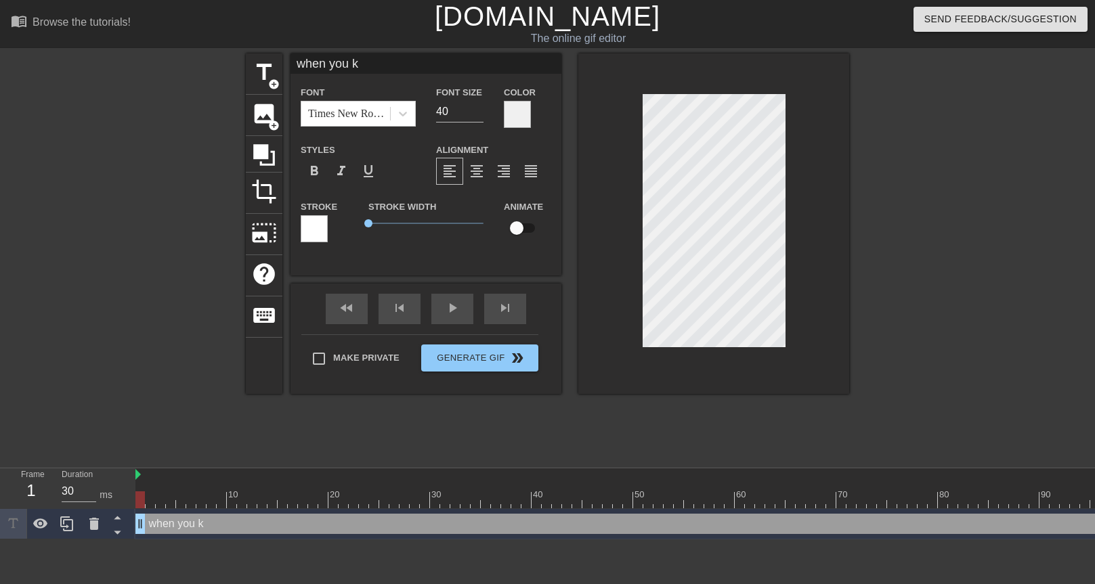
type textarea "when you kn"
type input "when you kno"
type textarea "when you kno"
type input "when you know"
type textarea "when you know"
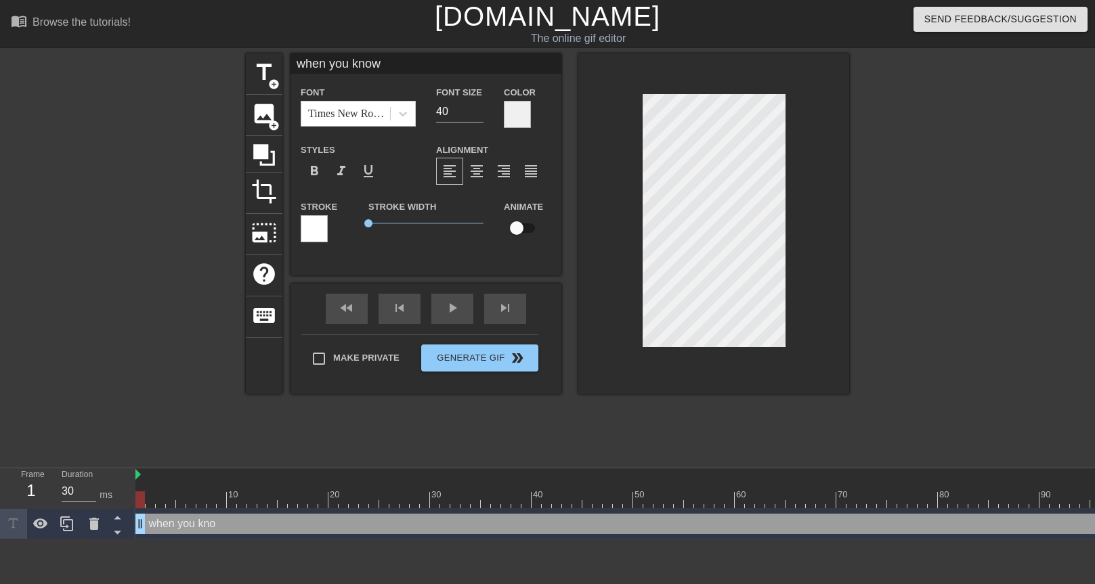
type input "when you know"
type textarea "when you know"
type input "when you know w"
type textarea "when you know w"
type input "when you know wi"
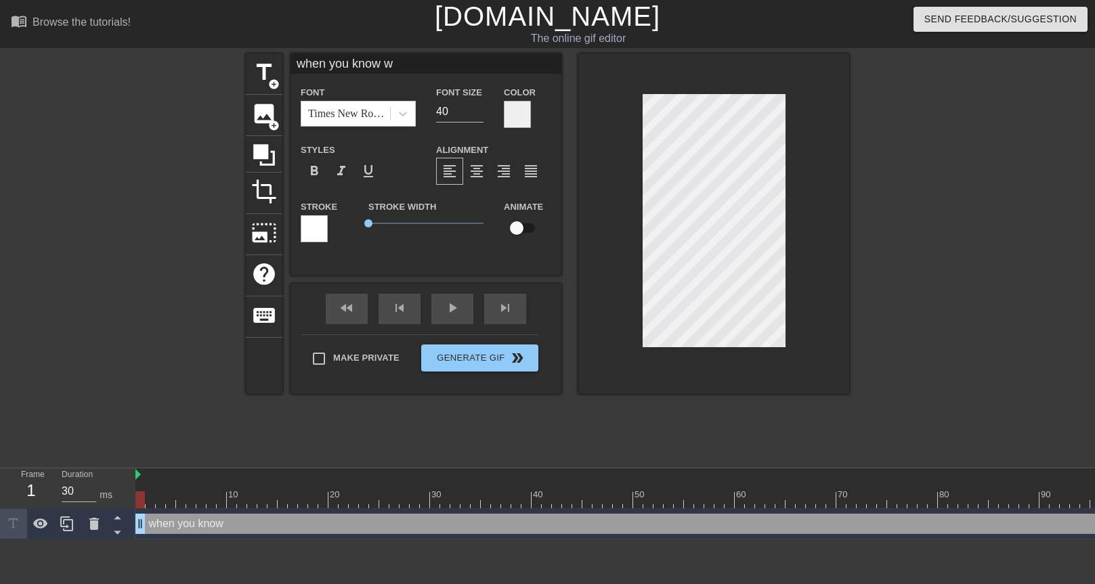
type textarea "when you know wi"
type input "when you know [PERSON_NAME]"
type textarea "when you know [PERSON_NAME]"
type input "when you know will"
type textarea "when you know will"
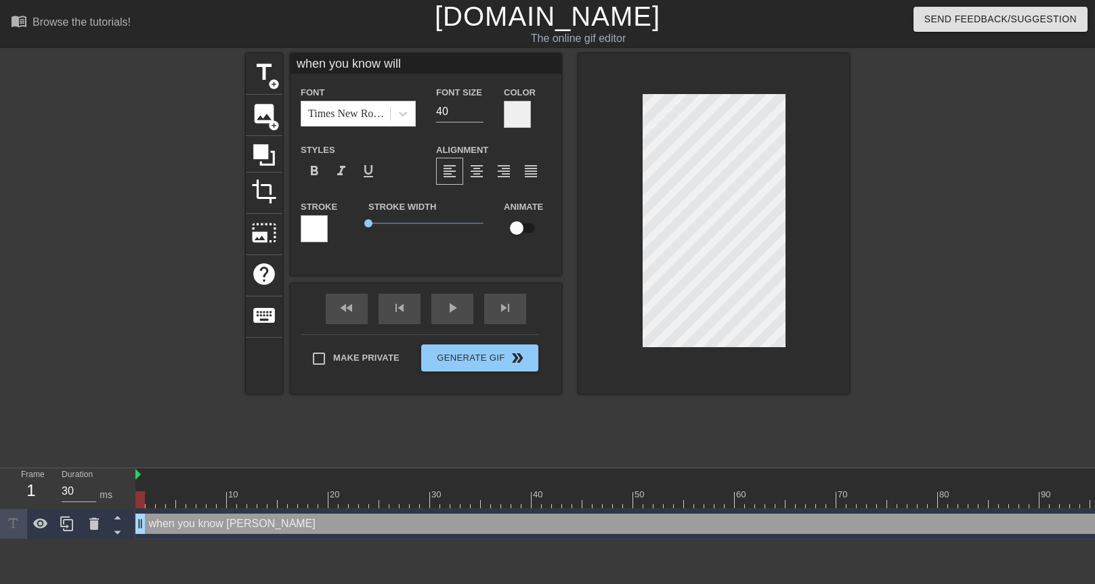
type input "when you know will"
type textarea "when you know will"
type input "when you know will l"
type textarea "when you know will l"
type input "when you know [PERSON_NAME]"
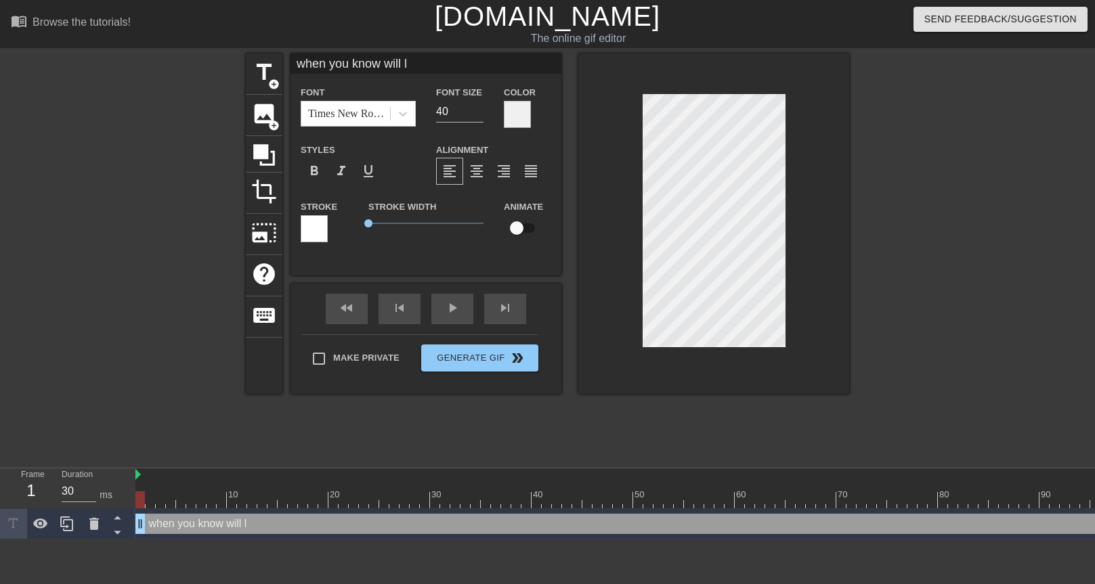
type textarea "when you know [PERSON_NAME]"
type input "when you know will lik"
type textarea "when you know will lik"
type input "when you know will like"
type textarea "when you know will like"
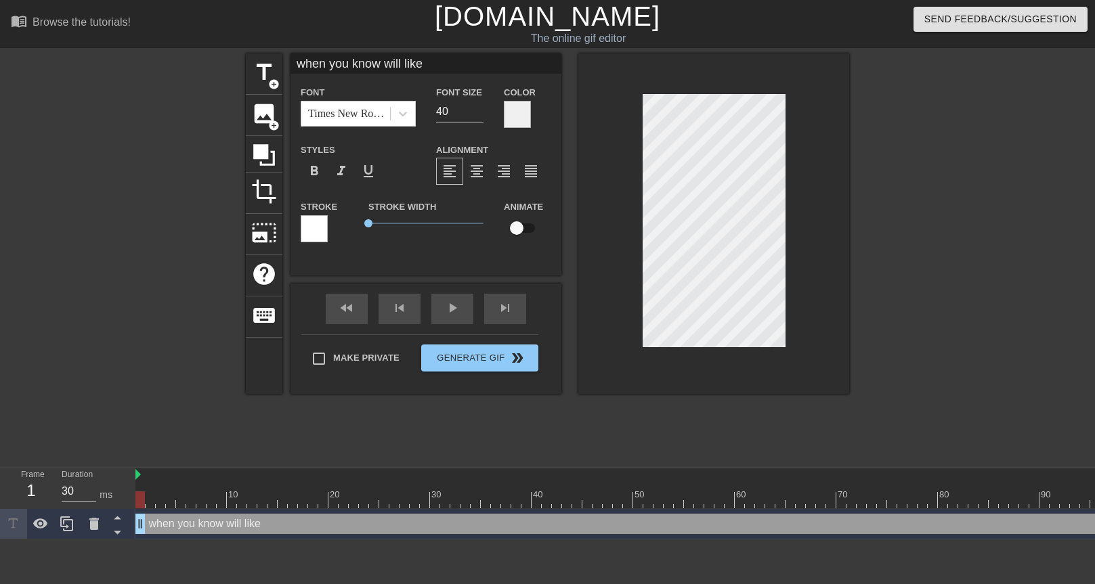
type input "when you know will likes"
type textarea "when you know will likes"
type input "when you know will likes"
type textarea "when you know will likes"
type input "when you know will likes f"
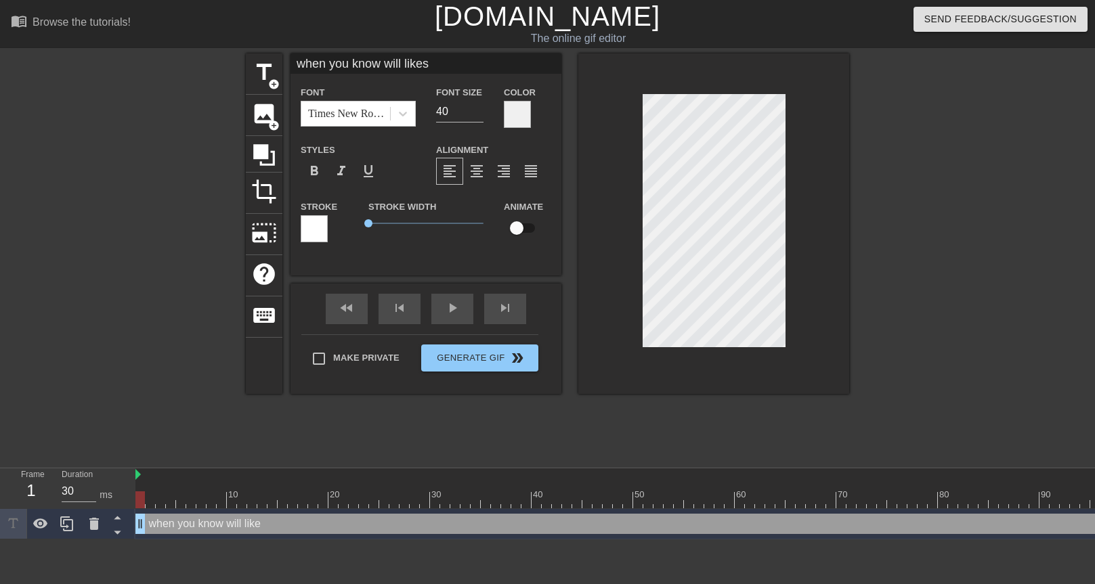
type textarea "when you know will likes f"
type input "when you know will likes fe"
type textarea "when you know will likes fe"
type input "when you know will likes fem"
type textarea "when you know will likes fem"
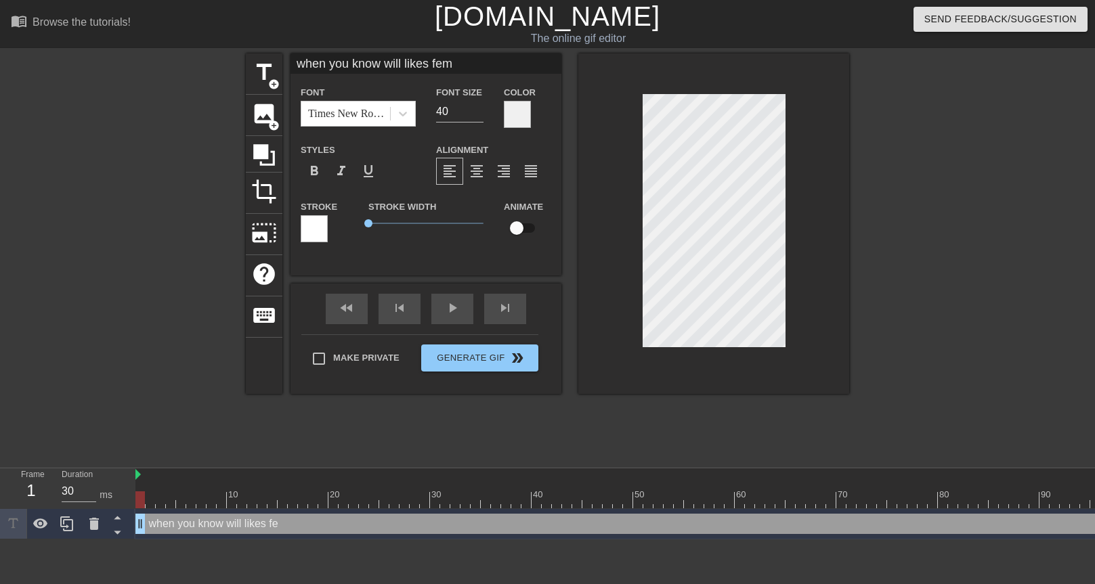
type input "when you know will likes femb"
type textarea "when you know will likes femb"
type input "when you know will likes fembo"
type textarea "when you know will likes fembo"
type input "when you know will likes femboy"
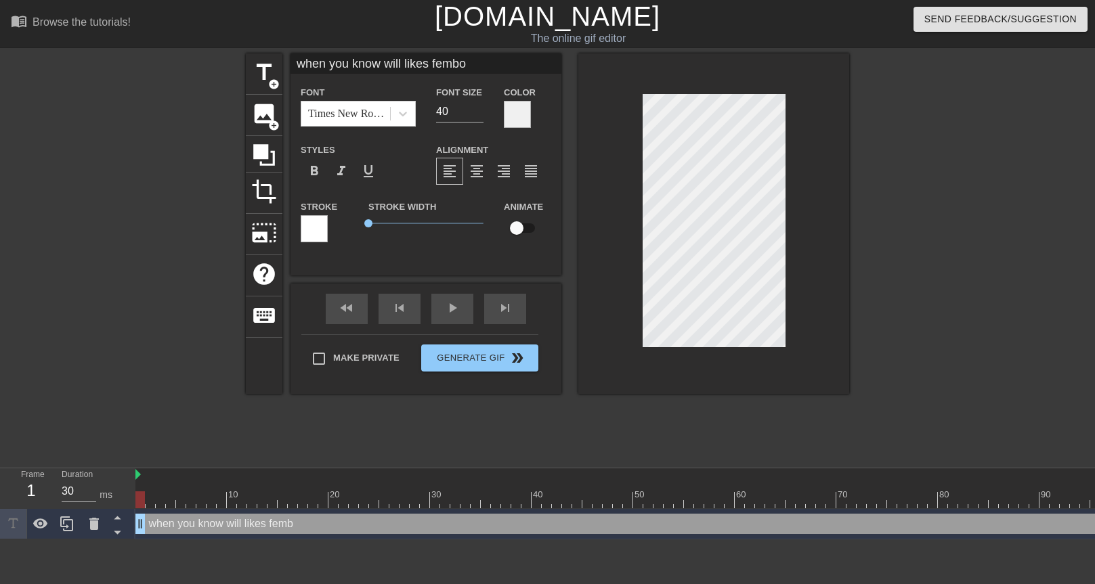
type textarea "when you know will likes femboy"
type input "when you know will likes femboys"
type textarea "when you know will likes femboys"
type input "when you know will likes femboys"
type textarea "when you know will likes femboys"
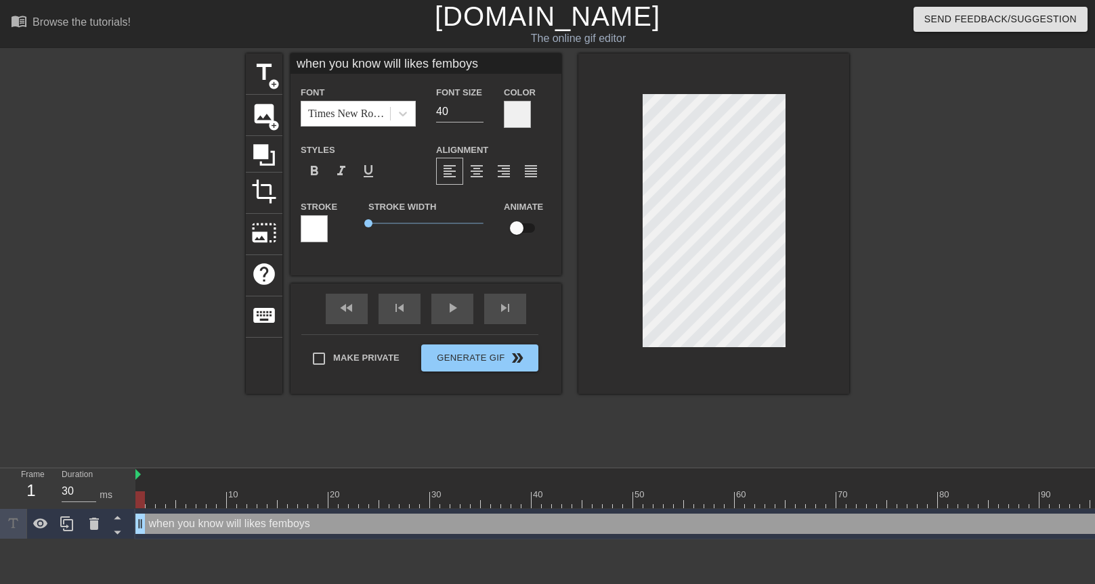
type input "when you know will likes femboys b"
type textarea "when you know will likes femboys b"
type input "when you know will likes femboys bu"
type textarea "when you know will likes femboys bu"
type input "when you know will likes femboys but"
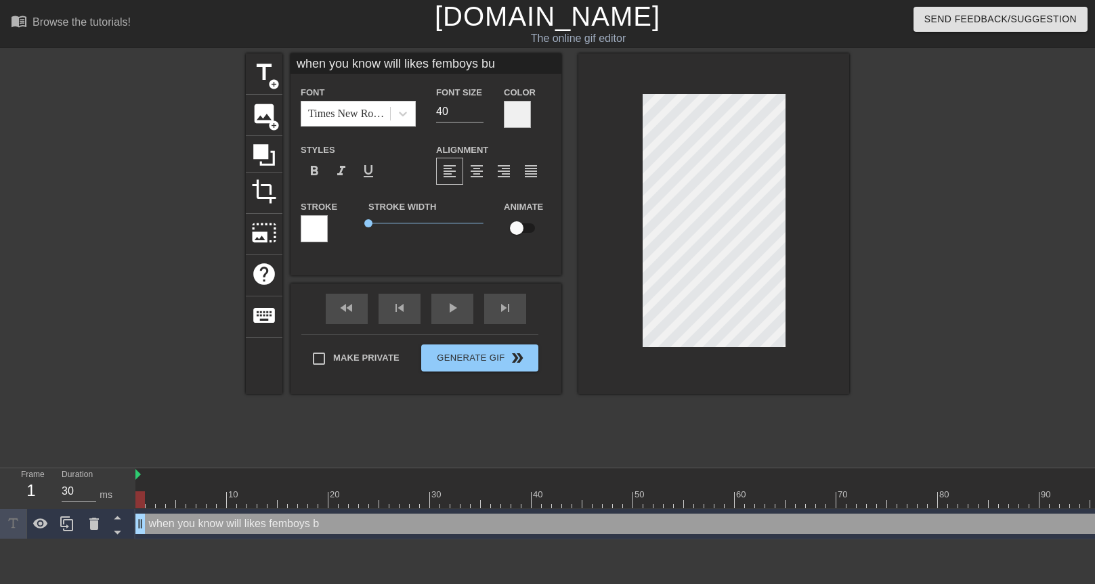
type textarea "when you know will likes femboys but"
type input "when you know will likes femboys but"
type textarea "when you know will likes femboys but"
type input "when you know will likes femboys but c"
type textarea "when you know will likes femboys but c"
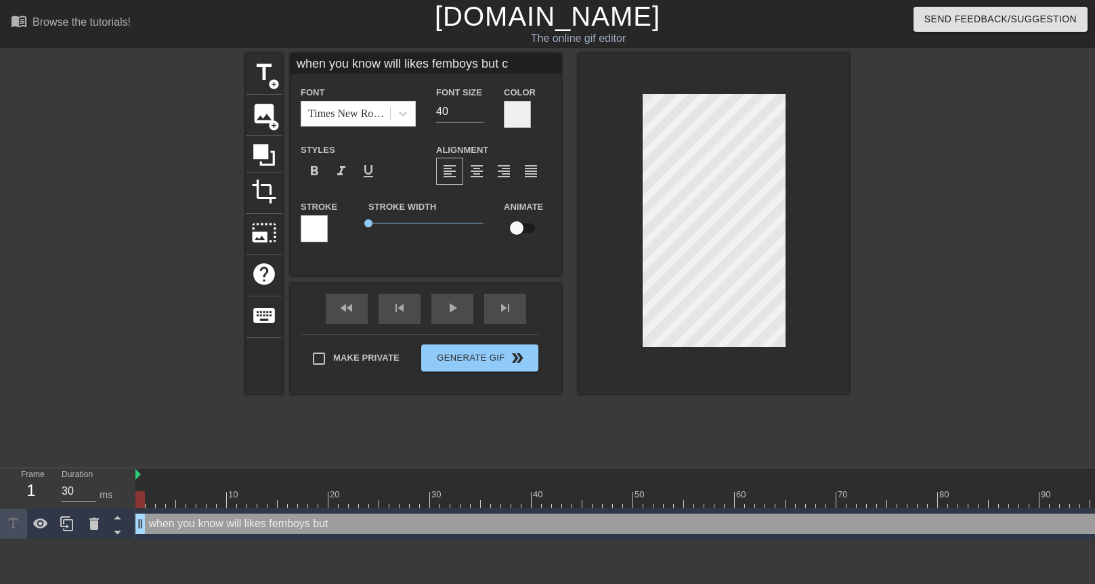
type input "when you know will likes femboys but ca"
type textarea "when you know will likes femboys but ca"
type input "when you know will likes femboys but can"
type textarea "when you know will likes femboys but can"
type input "when you know will likes femboys but cant"
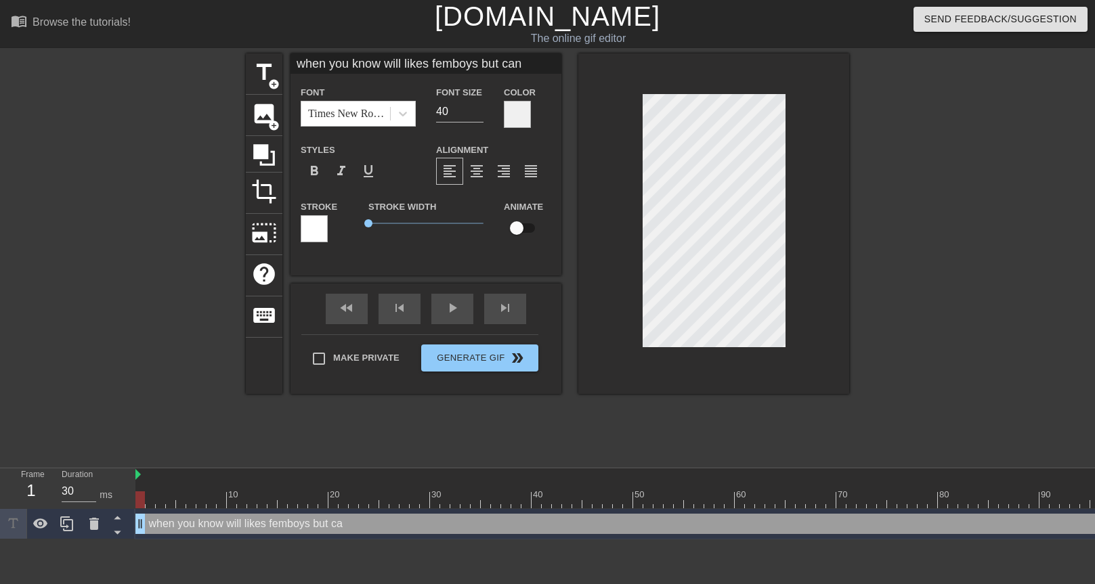
type textarea "when you know will likes femboys but cant"
type input "when you know will likes femboys but cant"
type textarea "when you know will likes femboys but cant"
type input "when you know will likes femboys but cant p"
type textarea "when you know will likes femboys but cant p"
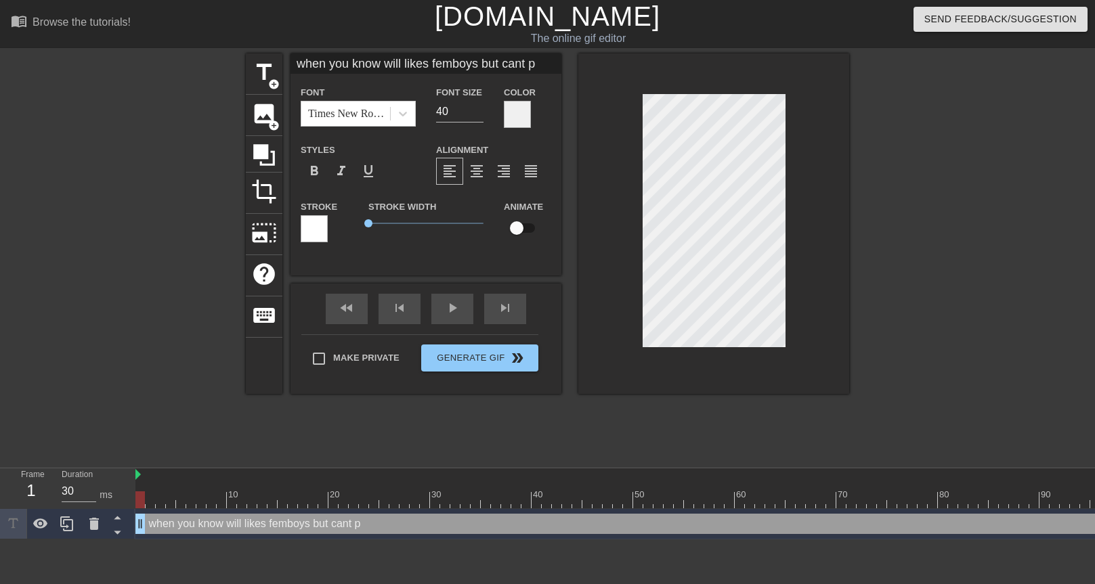
type input "when you know will likes femboys but cant pr"
type textarea "when you know will likes femboys but cant pr"
type input "when you know will likes femboys but cant pro"
type textarea "when you know will likes femboys but cant pro"
type input "when you know will likes femboys but cant prov"
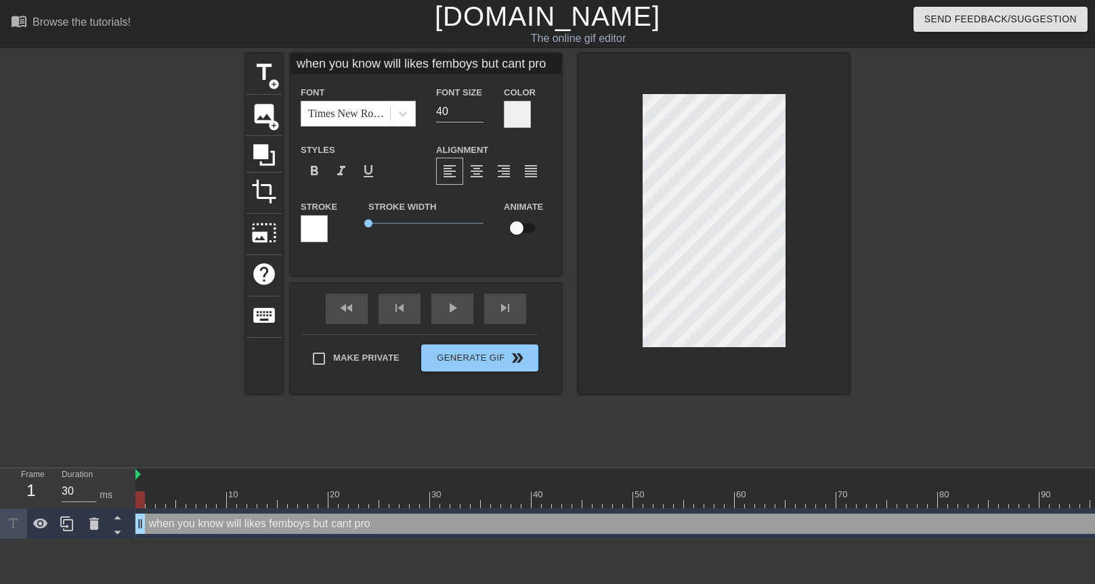
type textarea "when you know will likes femboys but cant prov"
type input "when you know will likes femboys but cant prove"
type textarea "when you know will likes femboys but cant prove"
type input "when you know will likes femboys but cant prove"
type textarea "when you know will likes femboys but cant prove"
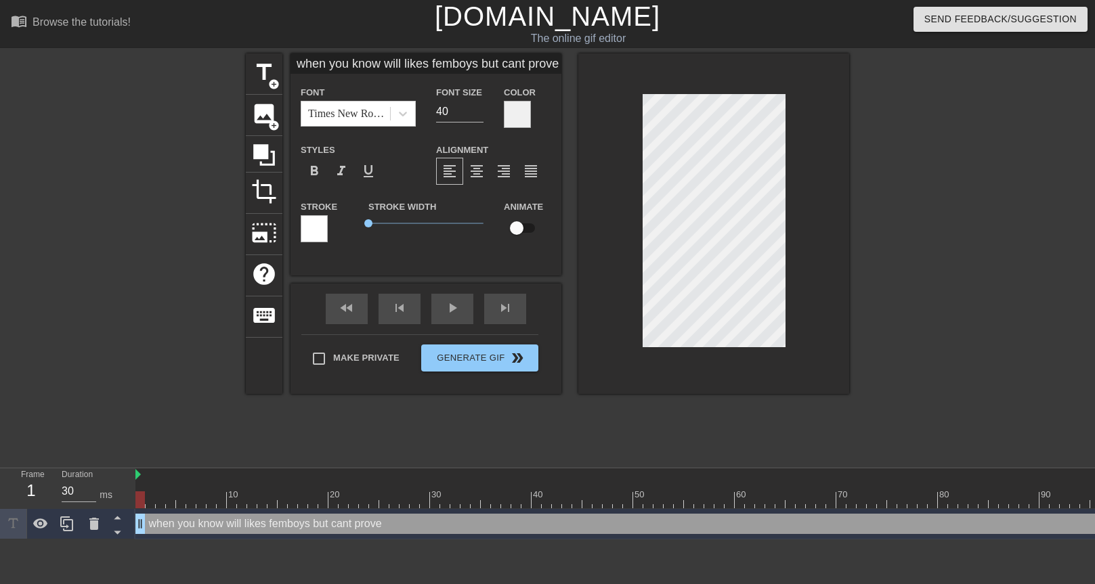
type input "when you know will likes femboys but cant prove i"
type textarea "when you know will likes femboys but cant prove i"
click at [527, 176] on span "format_align_justify" at bounding box center [531, 171] width 16 height 16
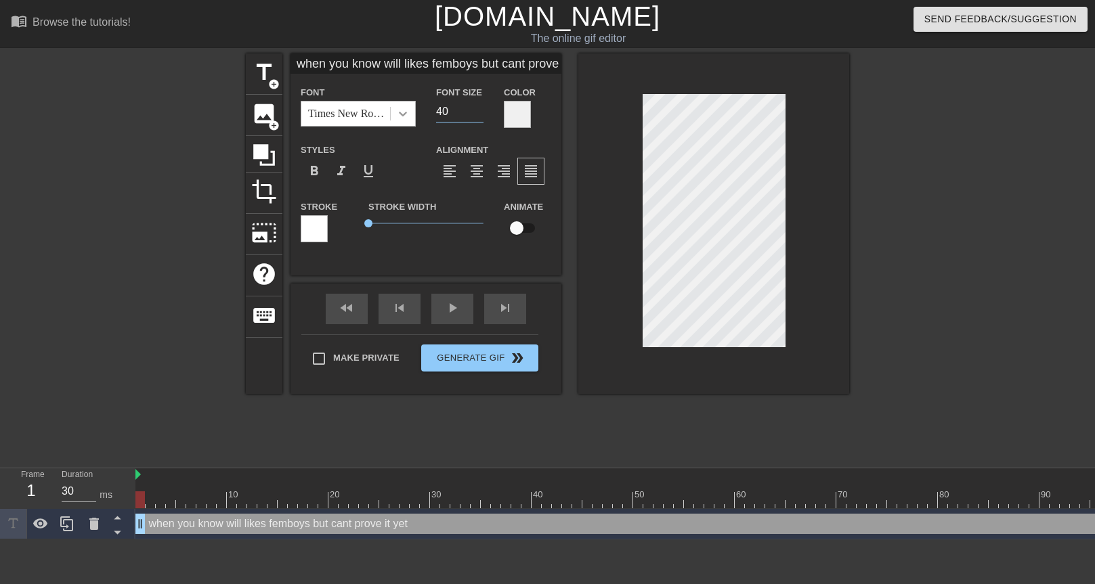
drag, startPoint x: 422, startPoint y: 112, endPoint x: 413, endPoint y: 112, distance: 9.5
click at [413, 112] on div "Font Times New Roman Font Size 40 Color" at bounding box center [425, 106] width 271 height 44
click at [138, 497] on div at bounding box center [139, 499] width 9 height 17
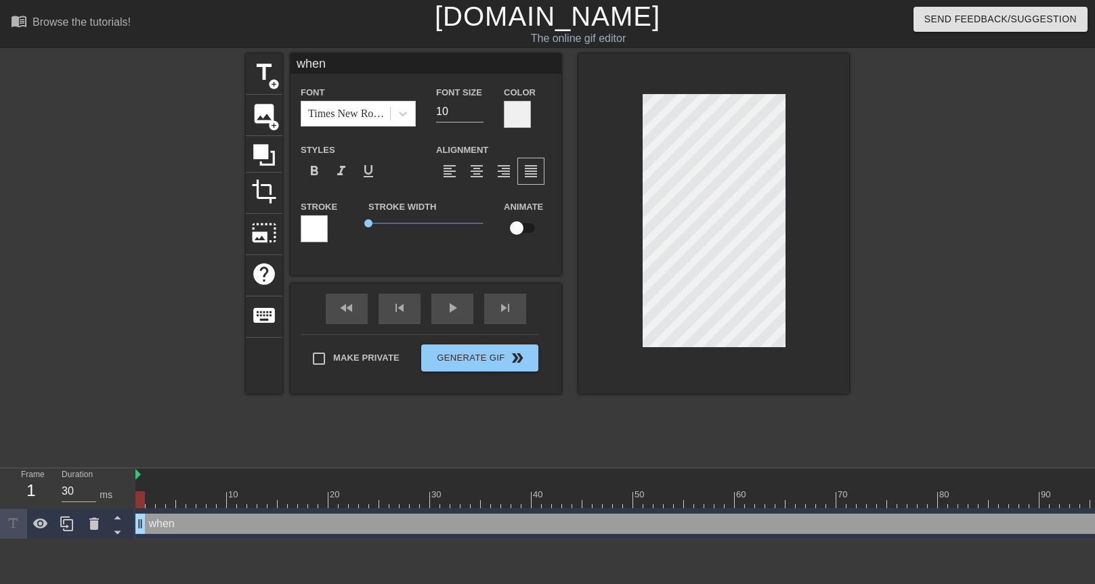
drag, startPoint x: 194, startPoint y: 523, endPoint x: 94, endPoint y: 533, distance: 100.0
click at [94, 533] on div at bounding box center [94, 524] width 27 height 30
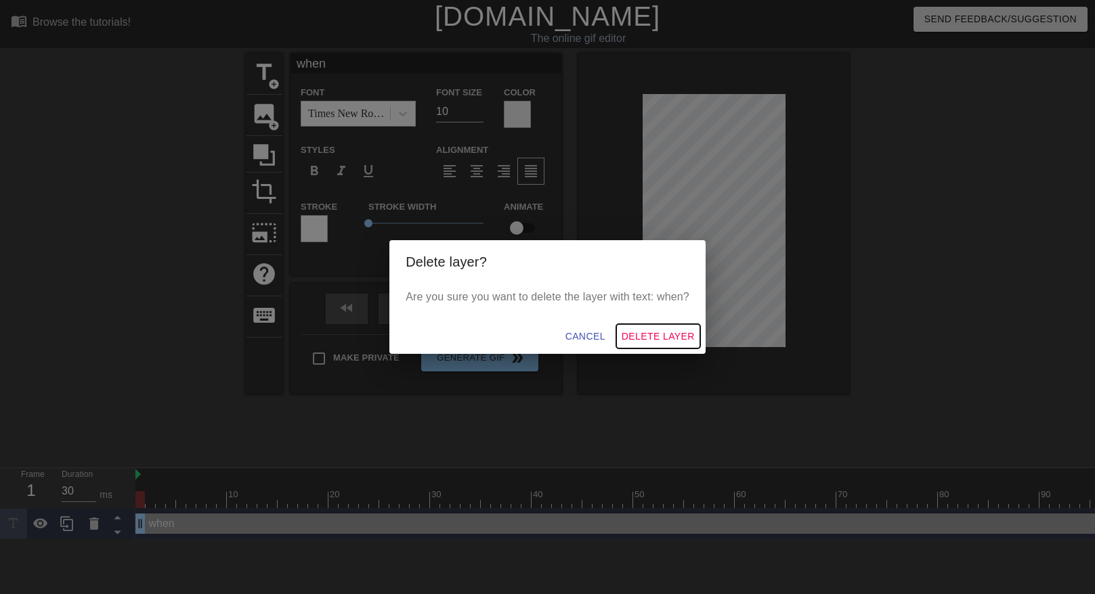
click at [642, 334] on span "Delete Layer" at bounding box center [657, 336] width 73 height 17
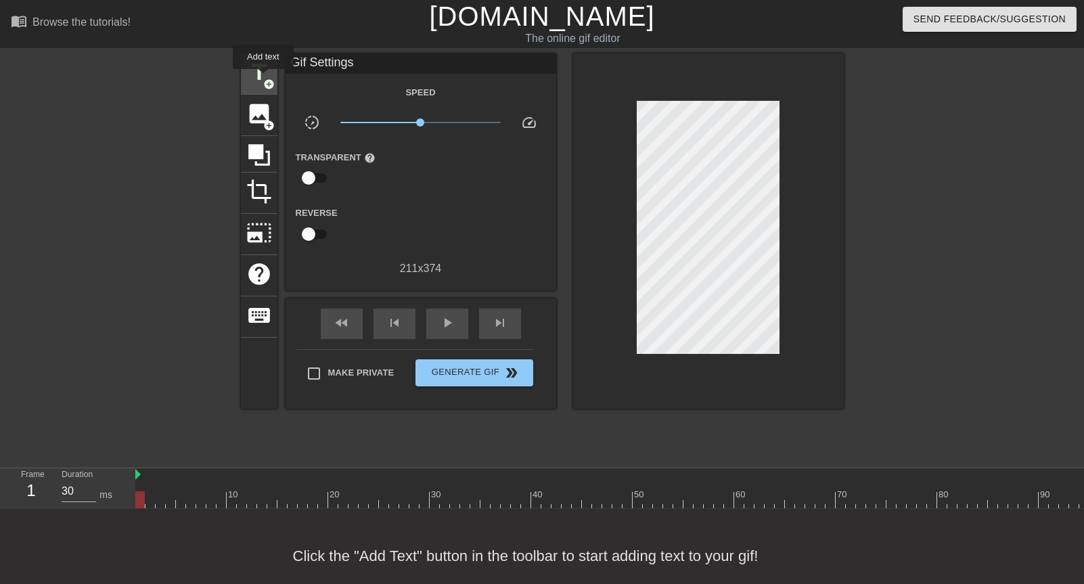
click at [261, 76] on span "title" at bounding box center [259, 73] width 26 height 26
click at [255, 76] on span "title" at bounding box center [259, 73] width 26 height 26
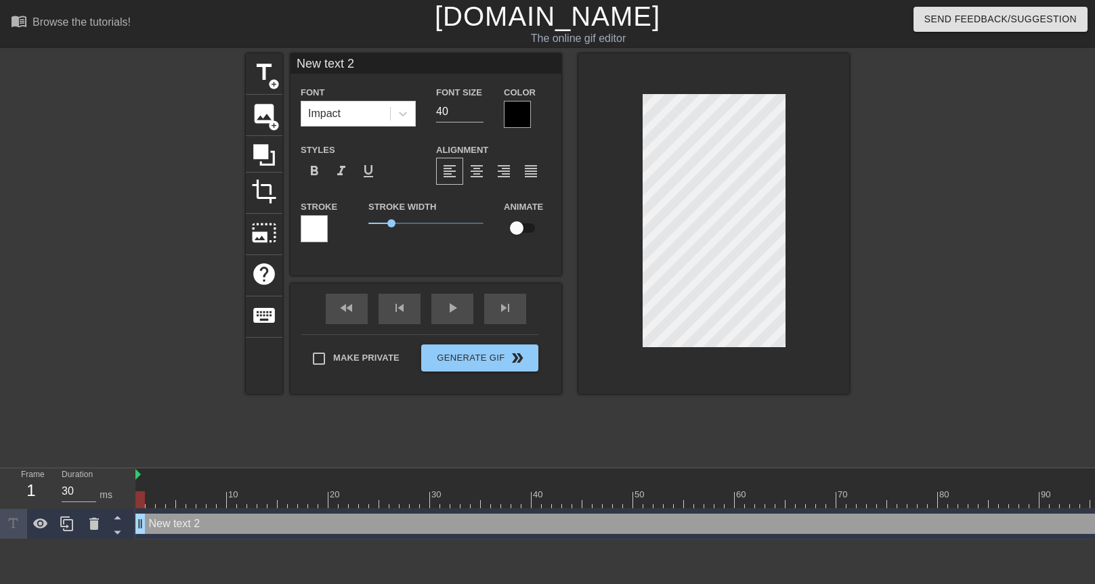
scroll to position [2, 3]
click at [516, 118] on div at bounding box center [517, 114] width 27 height 27
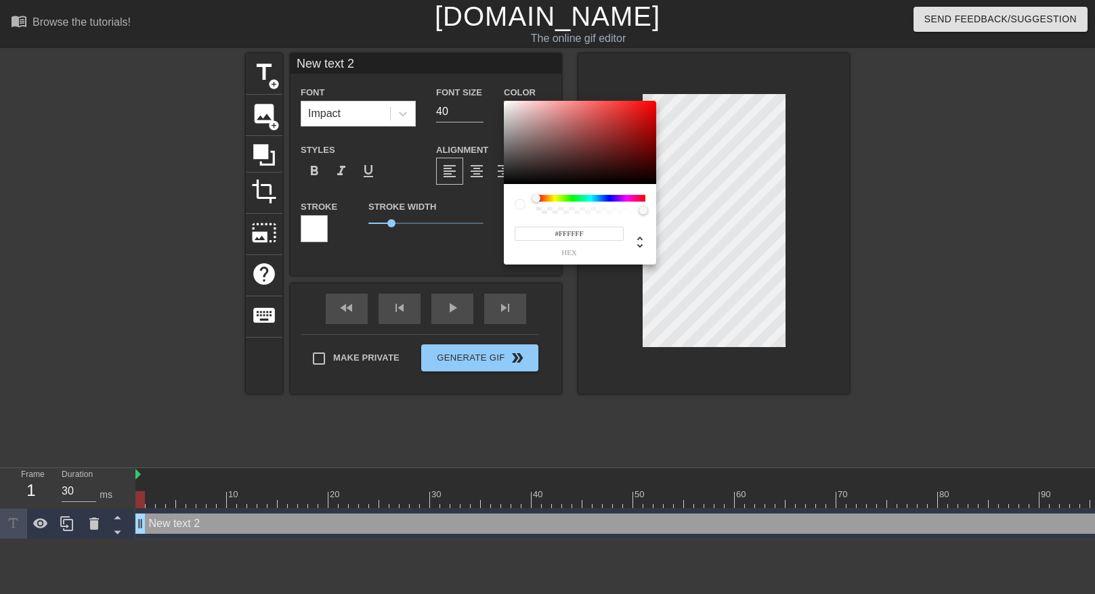
drag, startPoint x: 506, startPoint y: 113, endPoint x: 502, endPoint y: 95, distance: 17.9
click at [502, 95] on div "#FFFFFF hex" at bounding box center [547, 297] width 1095 height 594
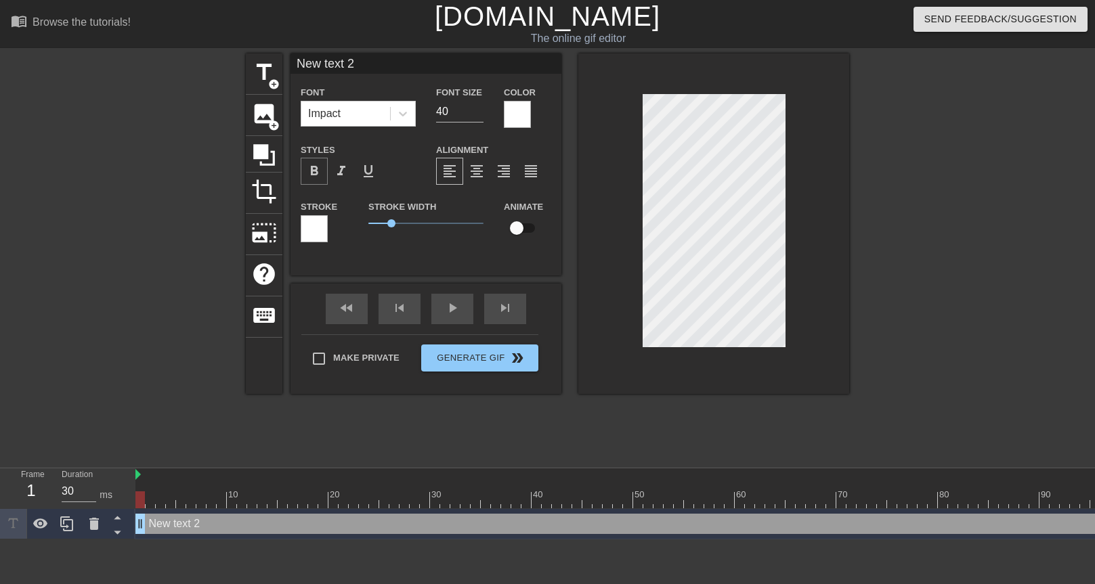
click at [317, 171] on span "format_bold" at bounding box center [314, 171] width 16 height 16
click at [374, 107] on div "Impact" at bounding box center [345, 114] width 89 height 24
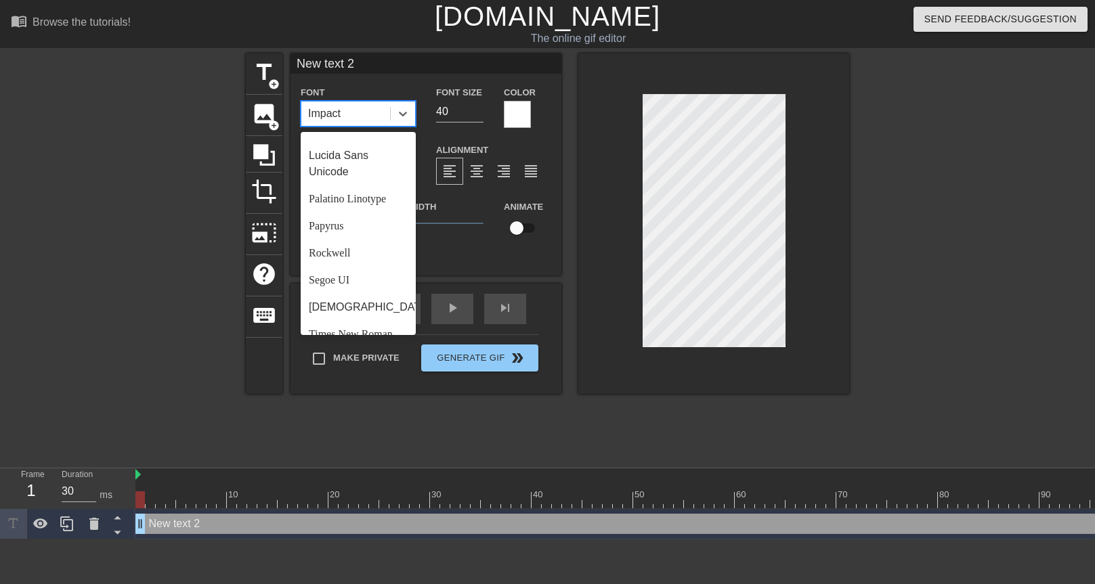
scroll to position [474, 0]
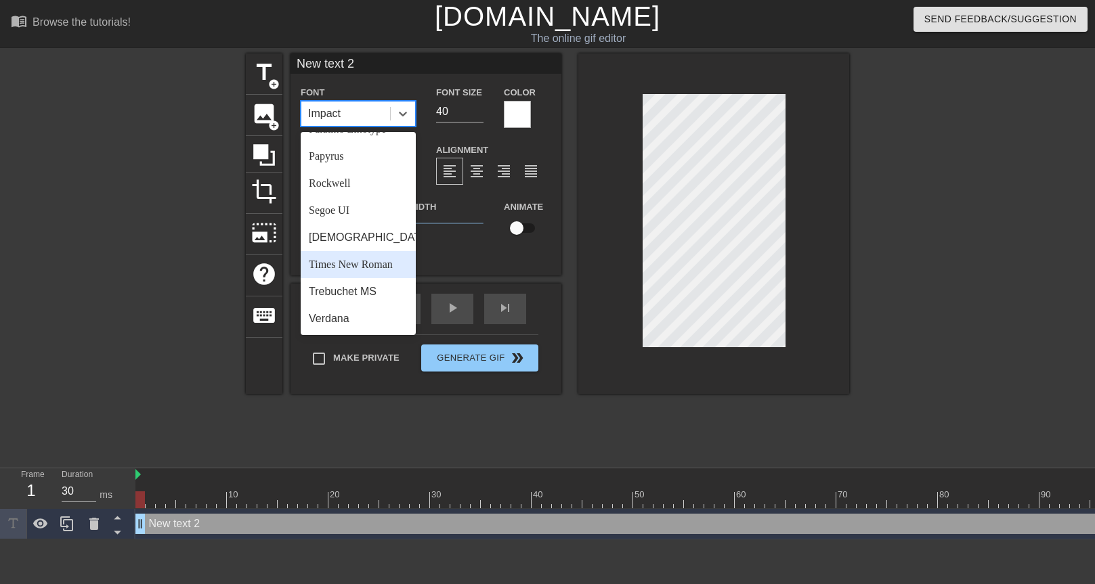
click at [348, 274] on div "Times New Roman" at bounding box center [358, 264] width 115 height 27
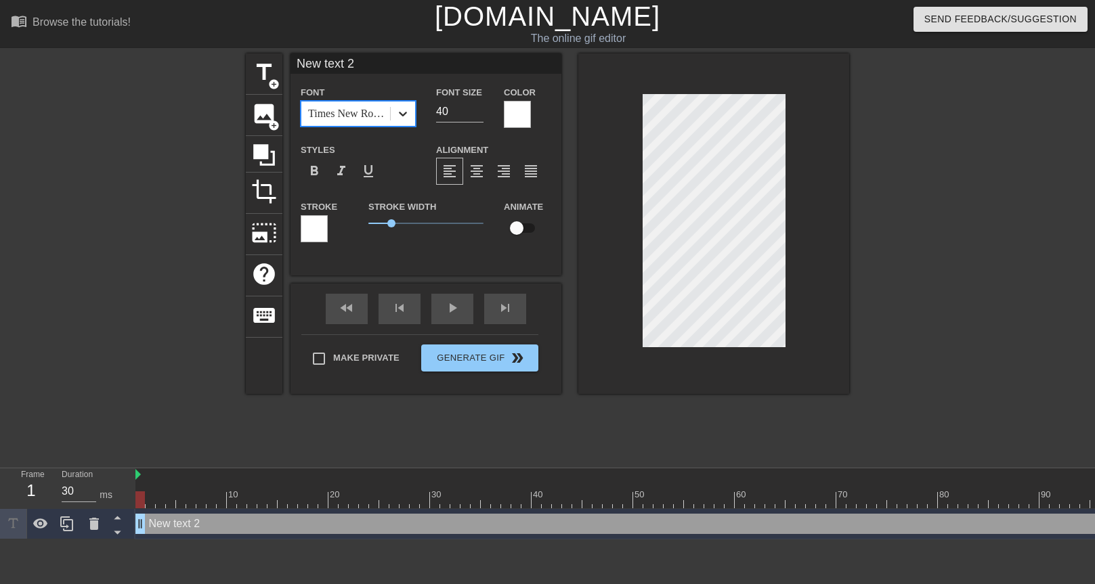
click at [403, 110] on icon at bounding box center [403, 114] width 14 height 14
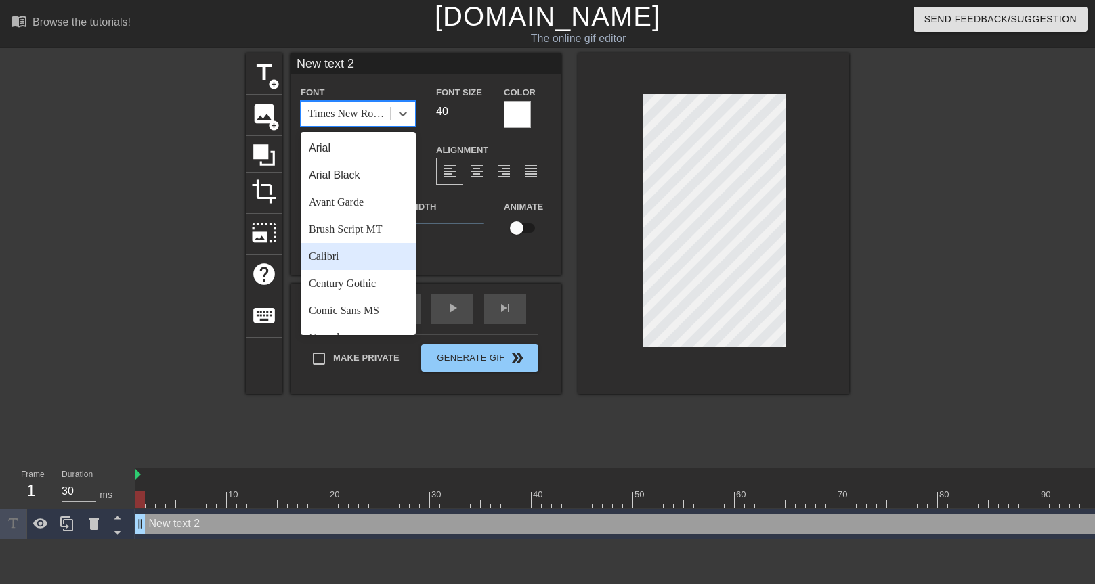
click at [344, 256] on div "Calibri" at bounding box center [358, 256] width 115 height 27
click at [354, 117] on div "Calibri" at bounding box center [345, 114] width 89 height 24
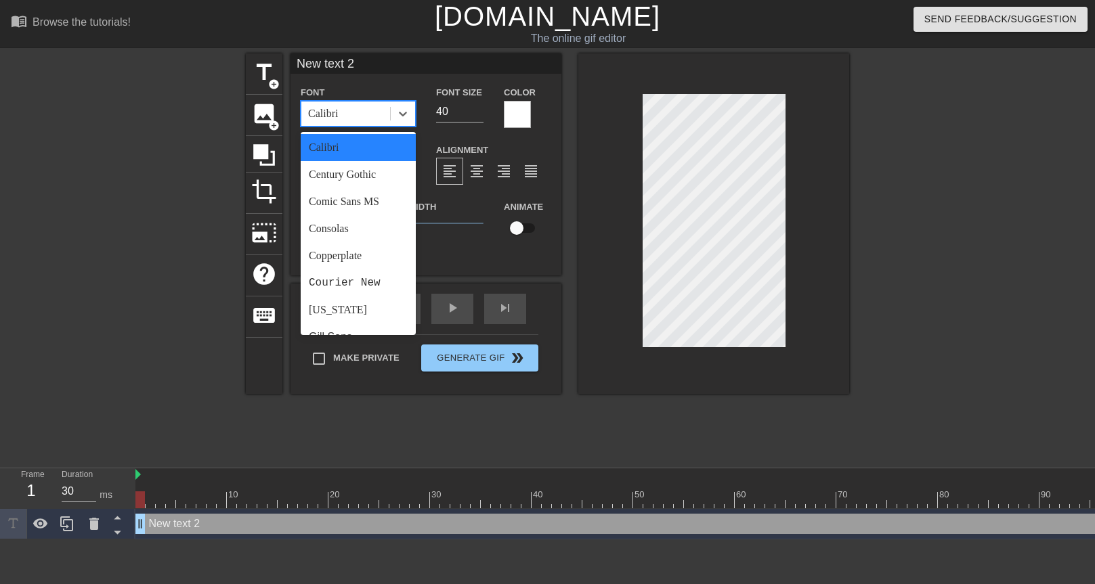
scroll to position [0, 0]
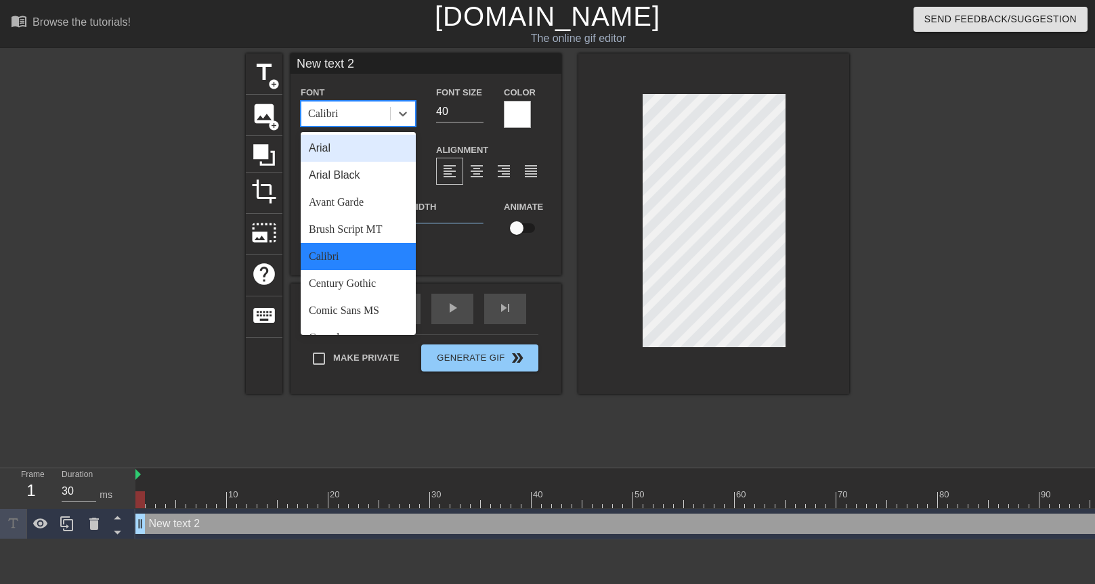
click at [356, 154] on div "Arial" at bounding box center [358, 148] width 115 height 27
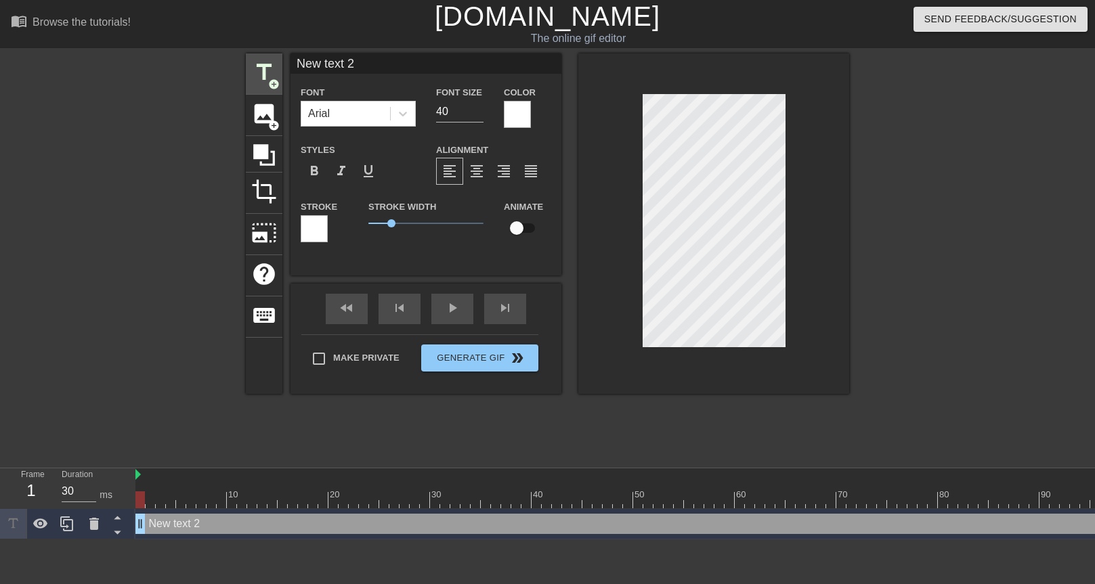
drag, startPoint x: 411, startPoint y: 62, endPoint x: 276, endPoint y: 57, distance: 134.8
click at [276, 57] on div "title add_circle image add_circle crop photo_size_select_large help keyboard Ne…" at bounding box center [547, 223] width 603 height 340
drag, startPoint x: 409, startPoint y: 112, endPoint x: 434, endPoint y: 112, distance: 25.0
click at [413, 111] on div "Font Arial Font Size 40 Color" at bounding box center [425, 106] width 271 height 44
click at [380, 63] on input "when" at bounding box center [425, 63] width 271 height 20
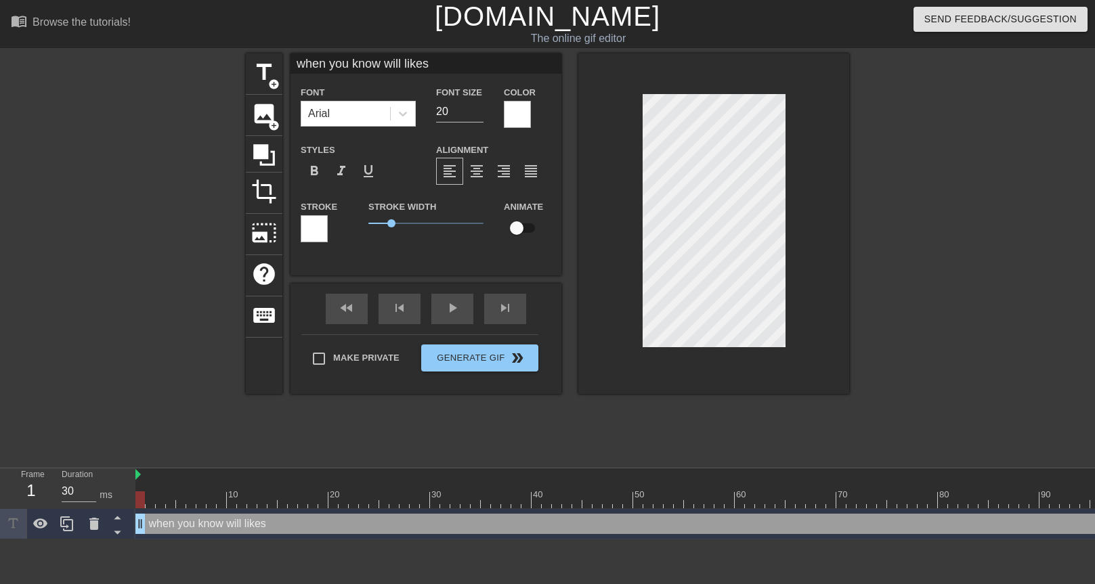
click at [438, 61] on input "when you know will likes" at bounding box center [425, 63] width 271 height 20
drag, startPoint x: 454, startPoint y: 111, endPoint x: 429, endPoint y: 110, distance: 24.4
click at [429, 110] on div "Font Size 20" at bounding box center [460, 106] width 68 height 44
click at [587, 205] on div at bounding box center [713, 223] width 271 height 340
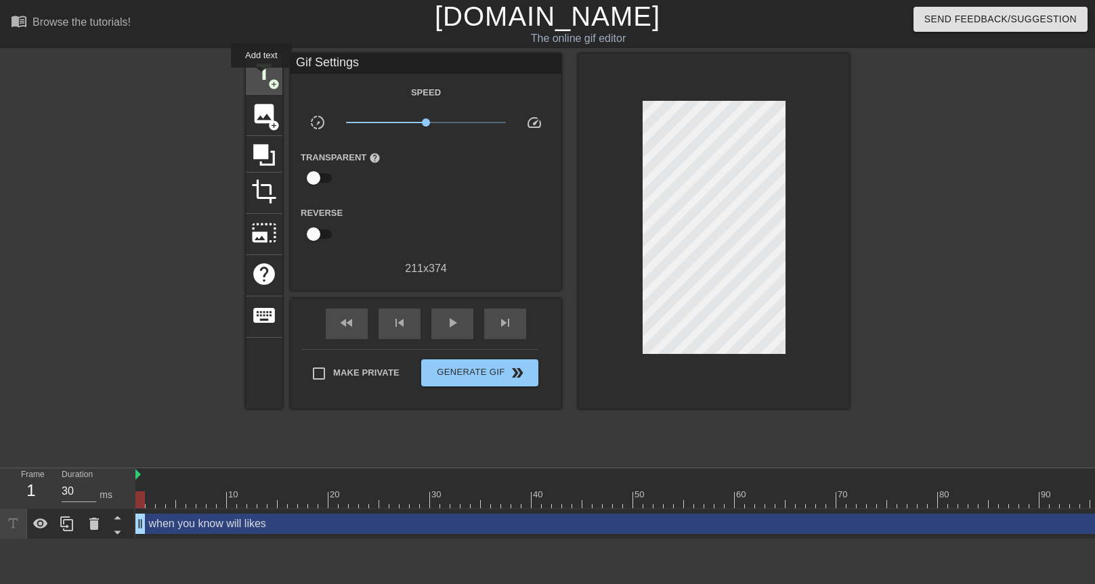
click at [261, 77] on span "title" at bounding box center [264, 73] width 26 height 26
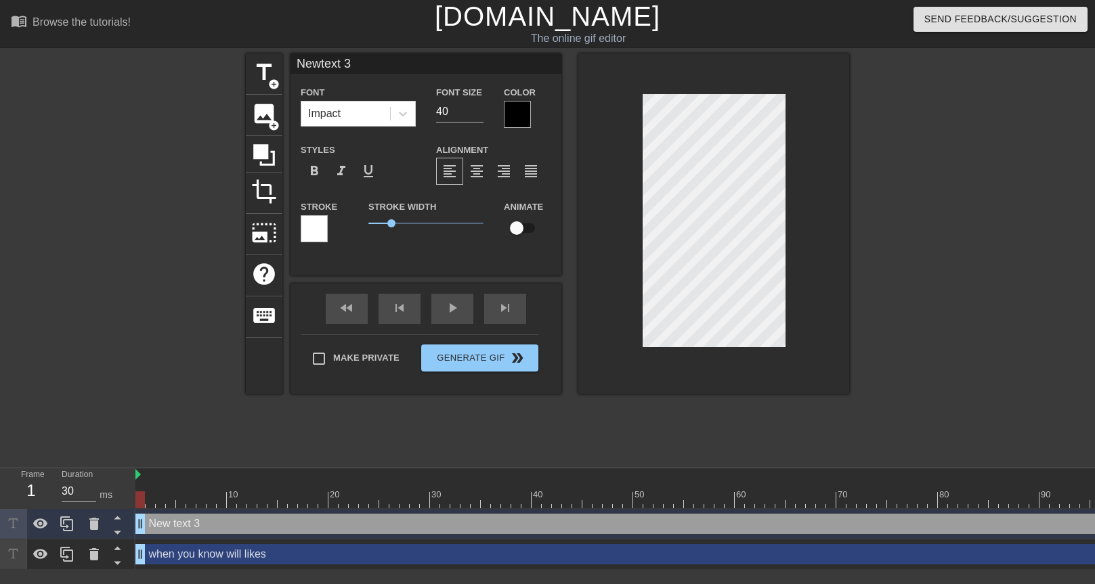
scroll to position [2, 3]
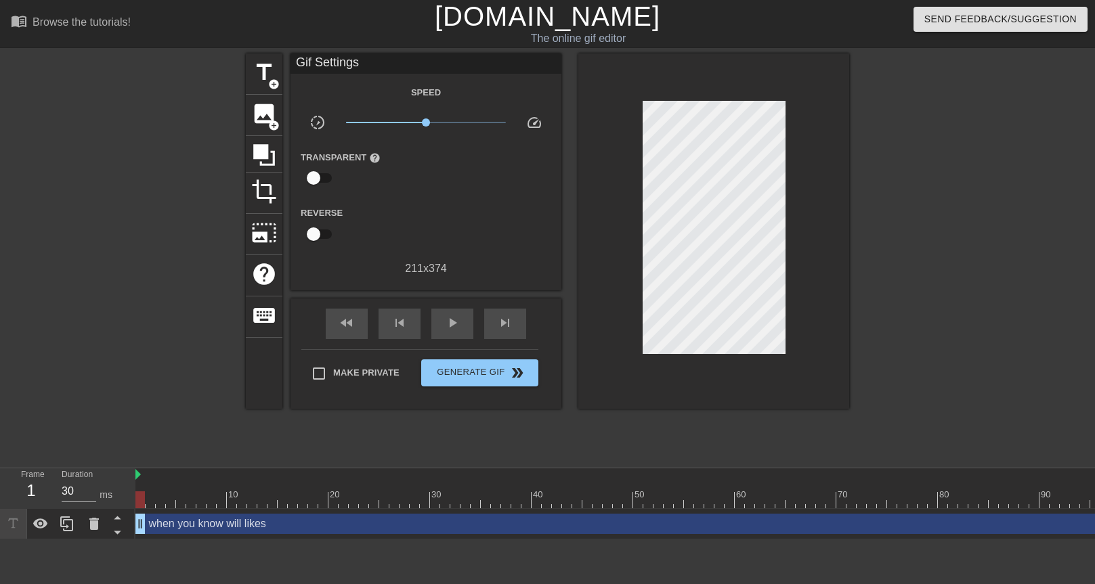
drag, startPoint x: 233, startPoint y: 518, endPoint x: 221, endPoint y: 525, distance: 13.0
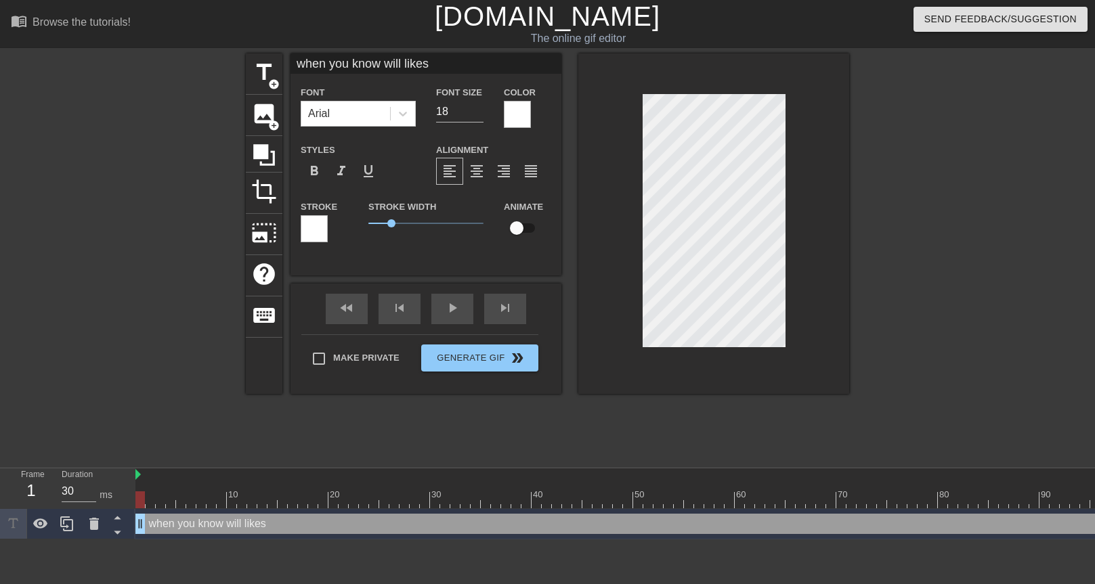
click at [263, 72] on span "title" at bounding box center [264, 73] width 26 height 26
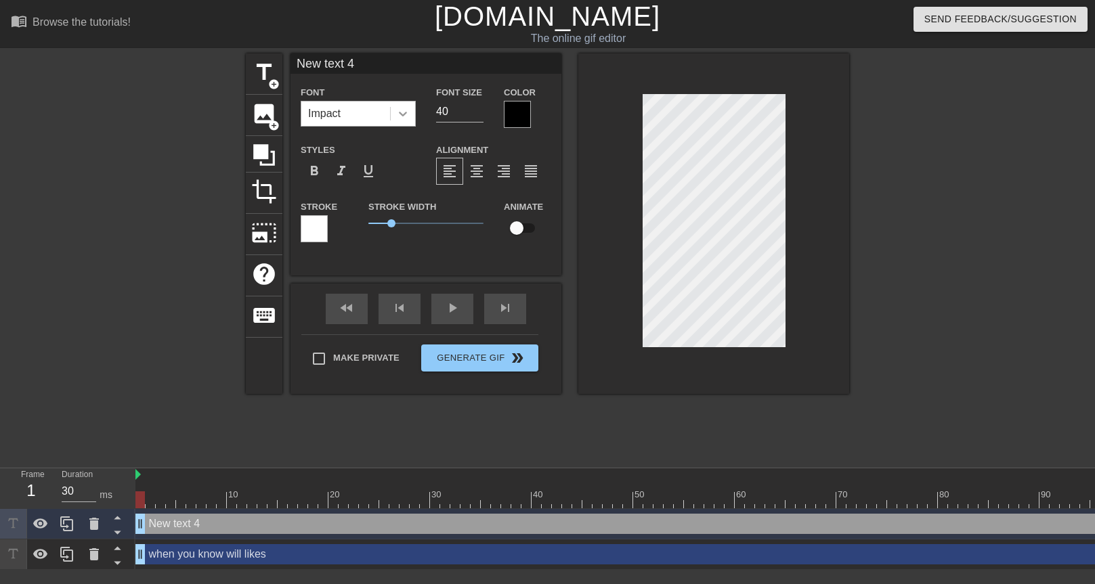
drag, startPoint x: 454, startPoint y: 110, endPoint x: 414, endPoint y: 107, distance: 39.4
click at [414, 107] on div "Font Impact Font Size 40 Color" at bounding box center [425, 106] width 271 height 44
click at [380, 117] on div "Impact" at bounding box center [345, 114] width 89 height 24
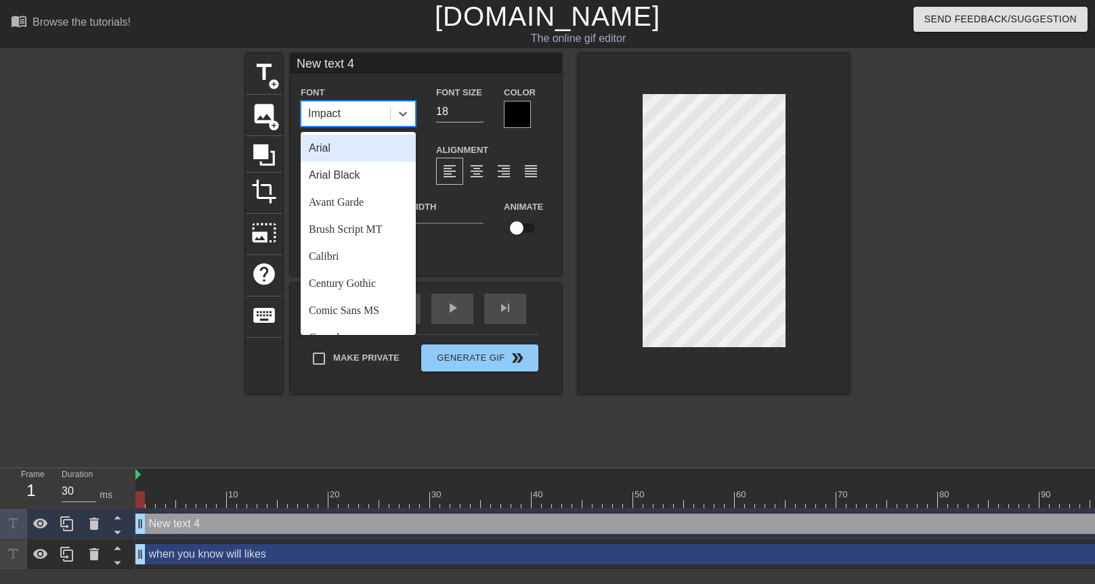
click at [369, 148] on div "Arial" at bounding box center [358, 148] width 115 height 27
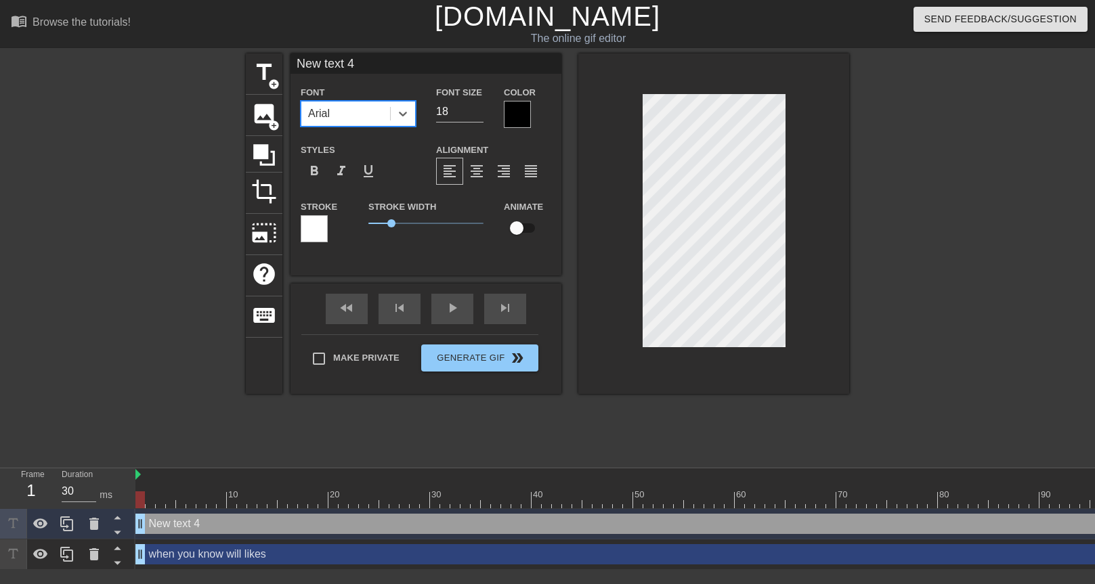
click at [521, 113] on div at bounding box center [517, 114] width 27 height 27
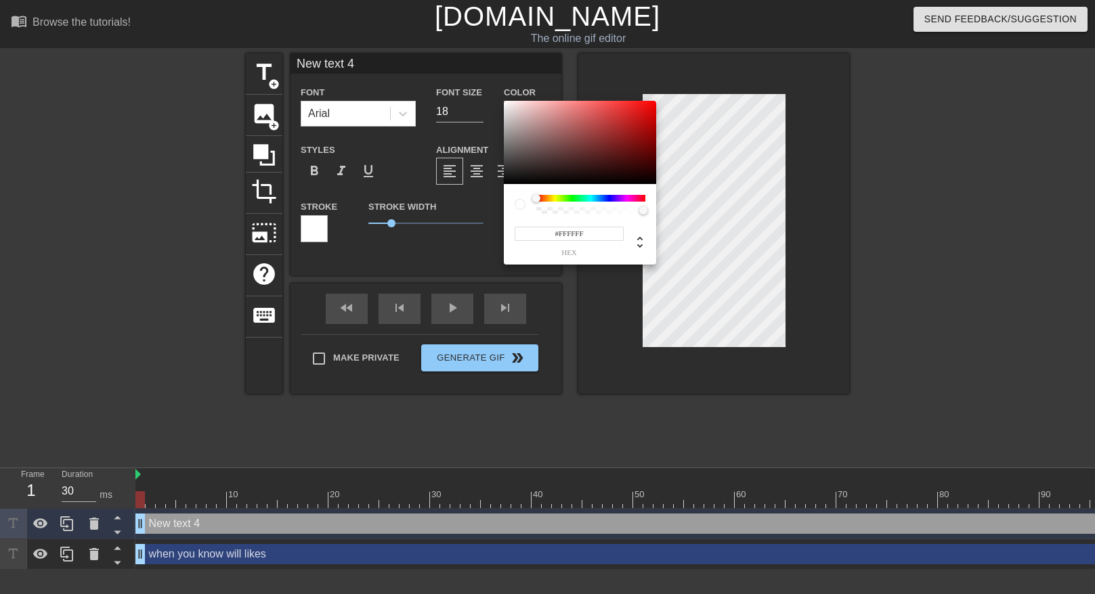
drag, startPoint x: 510, startPoint y: 102, endPoint x: 496, endPoint y: 100, distance: 13.6
click at [496, 100] on div "#FFFFFF hex" at bounding box center [547, 297] width 1095 height 594
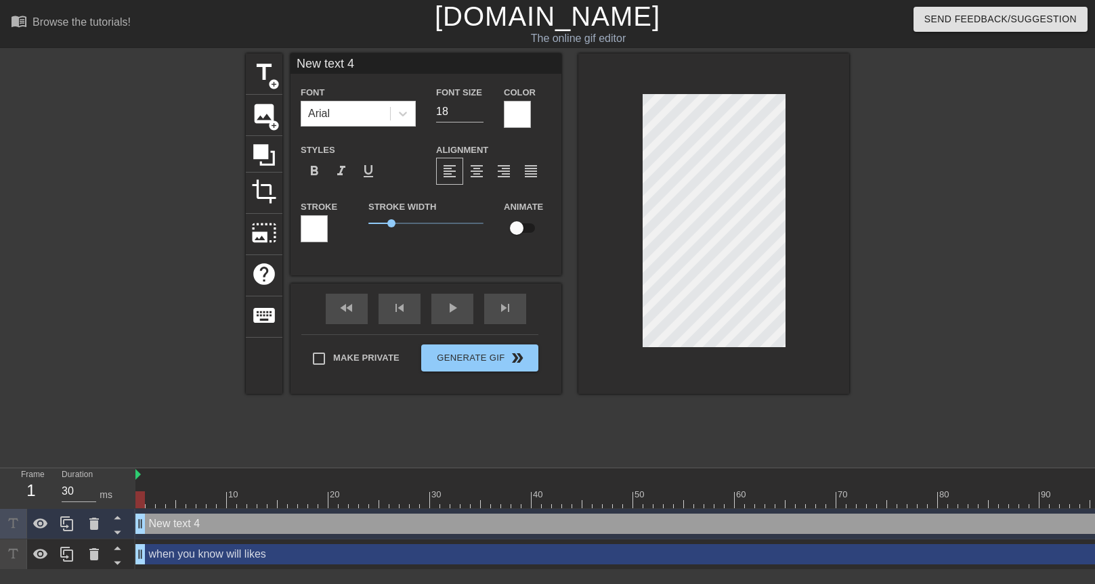
scroll to position [2, 2]
click at [396, 66] on input "New text 4" at bounding box center [425, 63] width 271 height 20
click at [627, 152] on div at bounding box center [713, 223] width 271 height 340
click at [612, 162] on div at bounding box center [713, 223] width 271 height 340
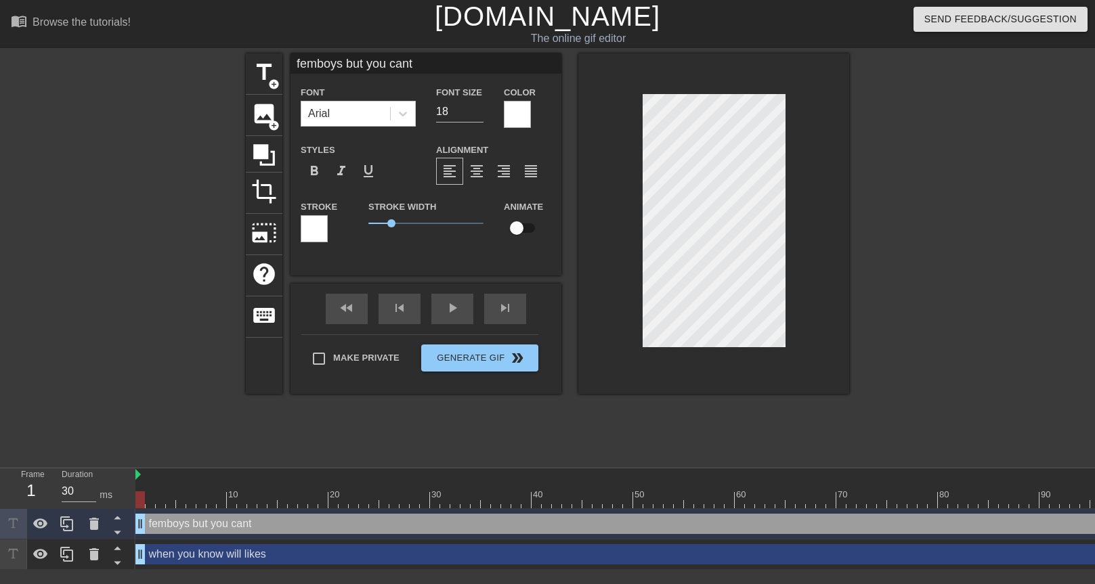
click at [612, 167] on div at bounding box center [713, 223] width 271 height 340
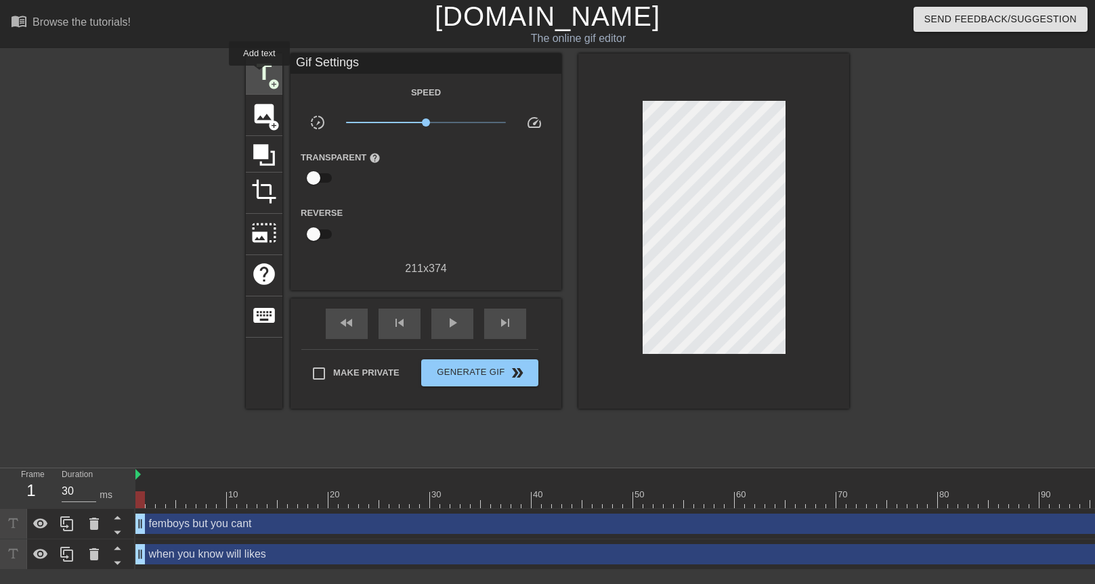
click at [259, 74] on span "title" at bounding box center [264, 73] width 26 height 26
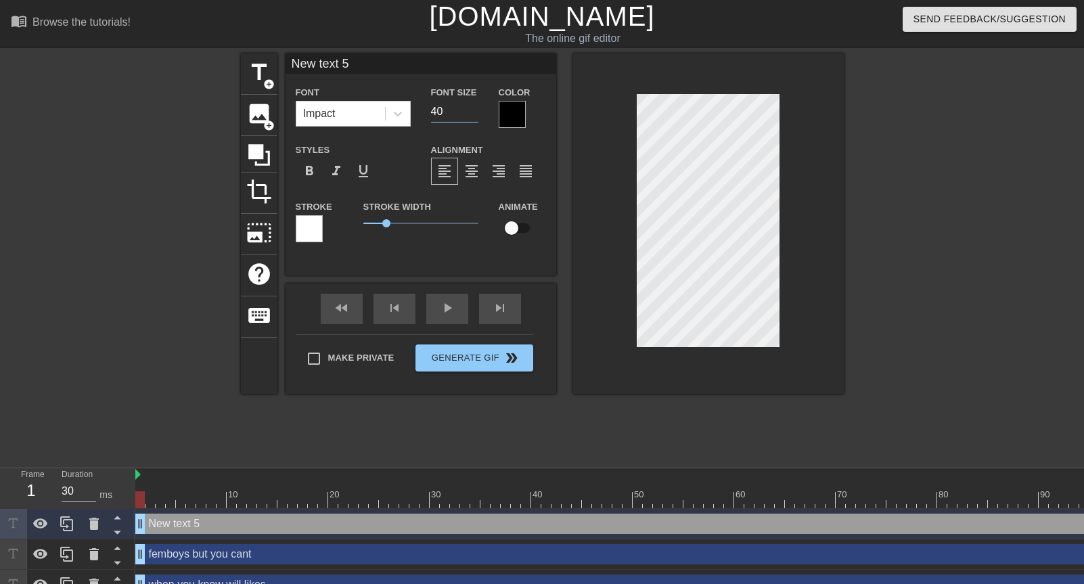
drag, startPoint x: 458, startPoint y: 114, endPoint x: 422, endPoint y: 109, distance: 36.9
click at [422, 109] on div "Font Size 40" at bounding box center [455, 106] width 68 height 44
drag, startPoint x: 449, startPoint y: 110, endPoint x: 401, endPoint y: 109, distance: 48.7
click at [401, 109] on div "Font Impact Font Size 20 Color" at bounding box center [421, 106] width 271 height 44
click at [405, 54] on input "New text 5" at bounding box center [421, 63] width 271 height 20
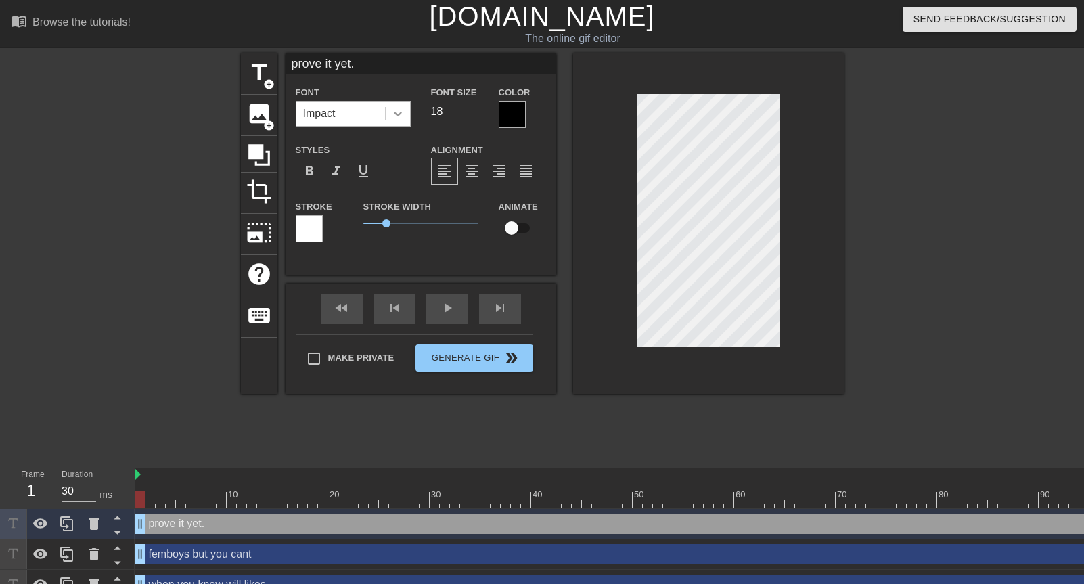
click at [400, 107] on icon at bounding box center [398, 114] width 14 height 14
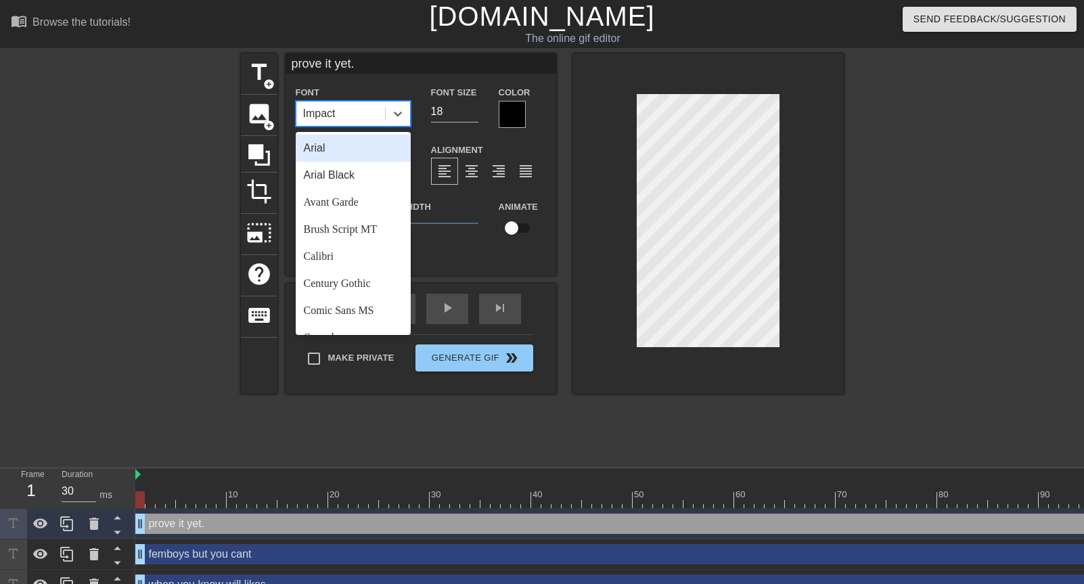
click at [351, 152] on div "Arial" at bounding box center [353, 148] width 115 height 27
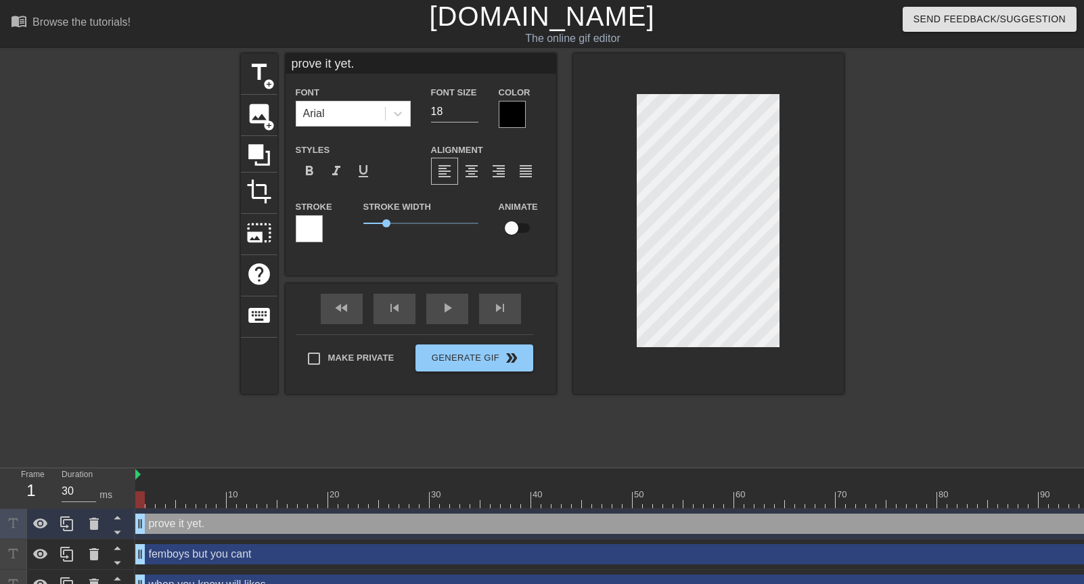
click at [516, 104] on div at bounding box center [512, 114] width 27 height 27
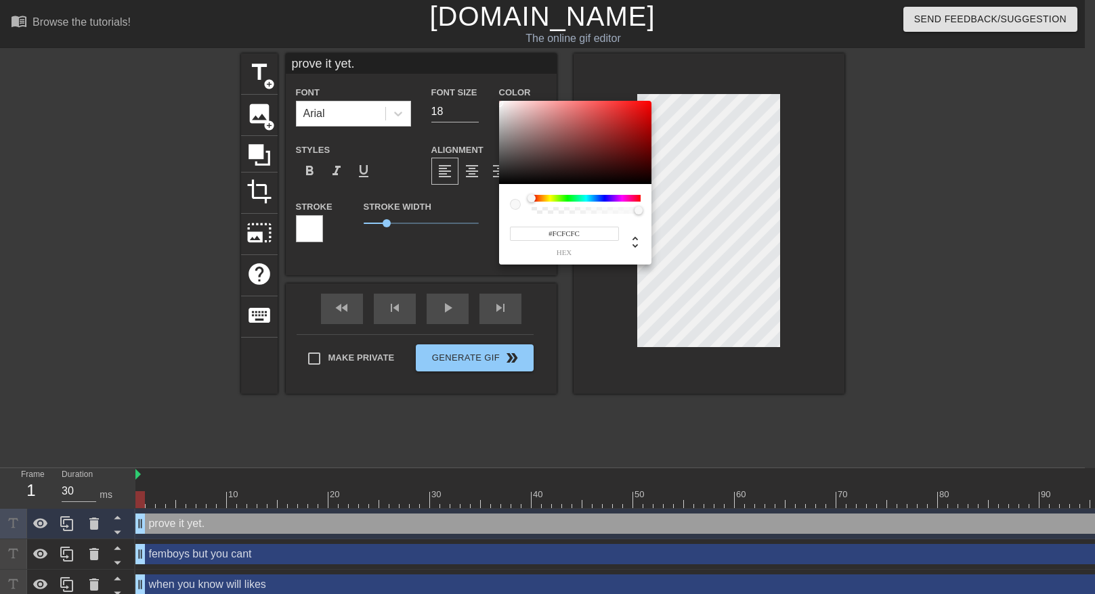
drag, startPoint x: 508, startPoint y: 112, endPoint x: 498, endPoint y: 102, distance: 14.4
click at [498, 102] on div "#FCFCFC hex" at bounding box center [547, 297] width 1095 height 594
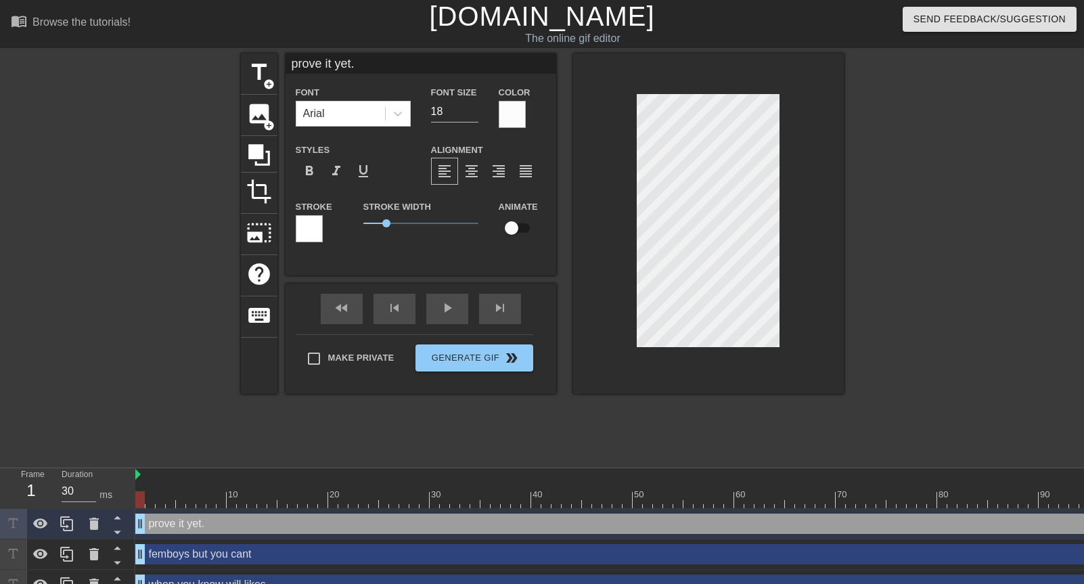
click at [538, 150] on div "Alignment format_align_left format_align_center format_align_right format_align…" at bounding box center [488, 163] width 135 height 44
click at [521, 166] on span "format_align_justify" at bounding box center [526, 171] width 16 height 16
click at [401, 160] on div "format_bold format_italic format_underline" at bounding box center [353, 171] width 115 height 27
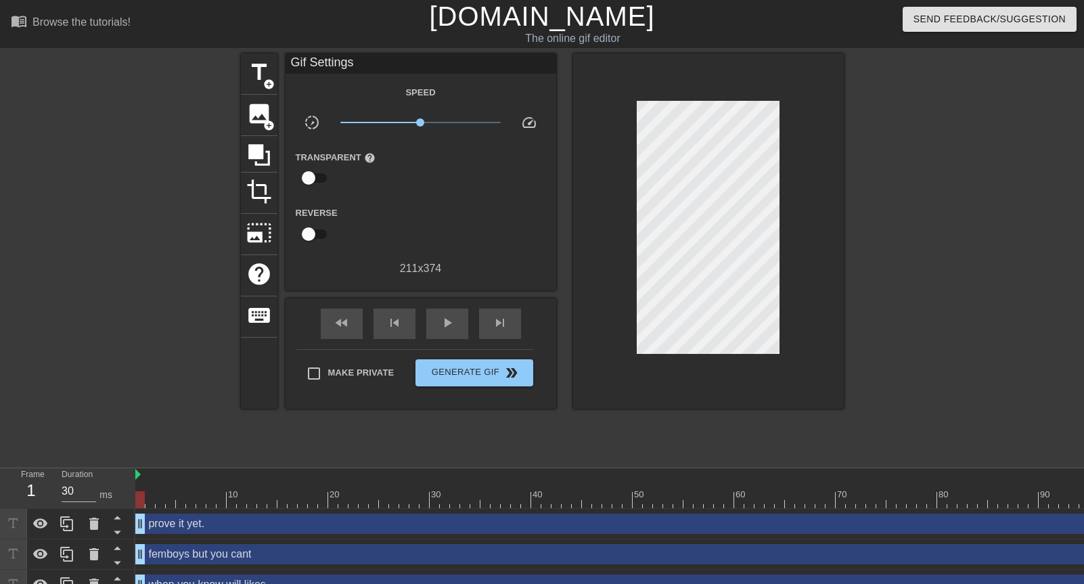
click at [588, 190] on div at bounding box center [708, 230] width 271 height 355
click at [249, 193] on span "crop" at bounding box center [259, 192] width 26 height 26
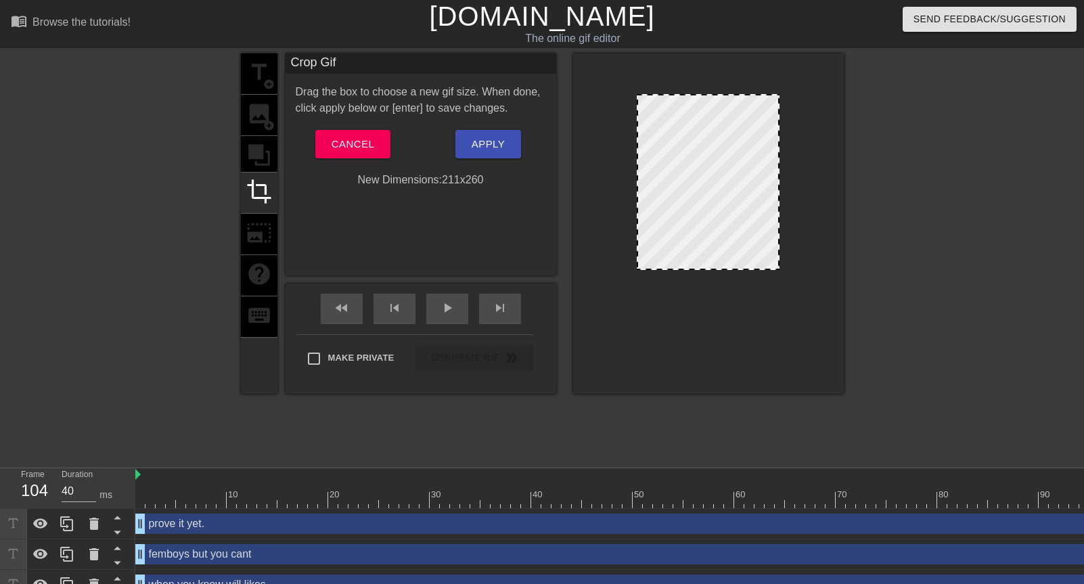
drag, startPoint x: 689, startPoint y: 345, endPoint x: 692, endPoint y: 268, distance: 77.2
click at [482, 144] on span "Apply" at bounding box center [488, 144] width 33 height 18
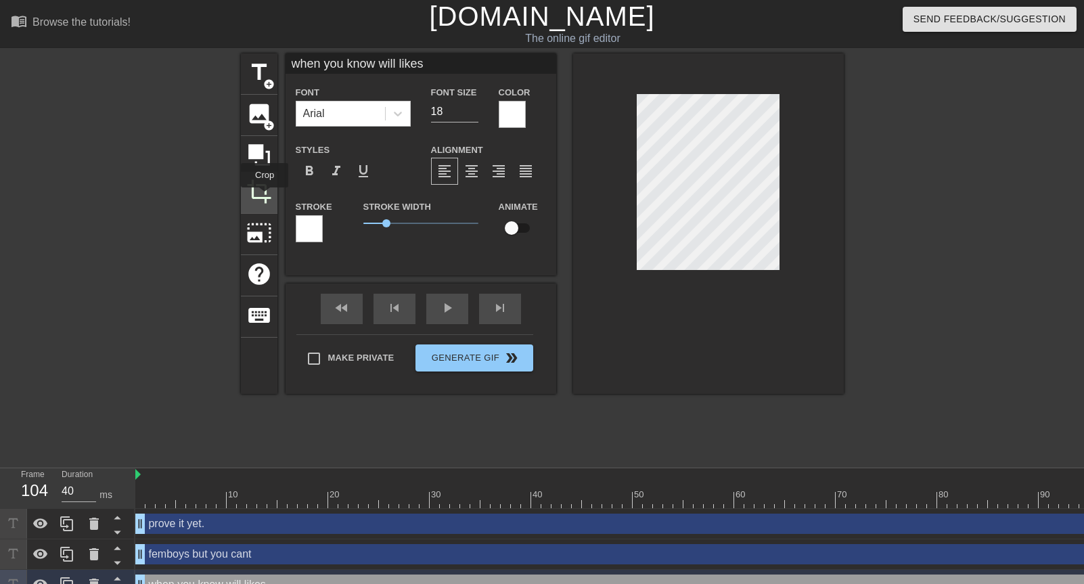
click at [265, 197] on span "crop" at bounding box center [259, 192] width 26 height 26
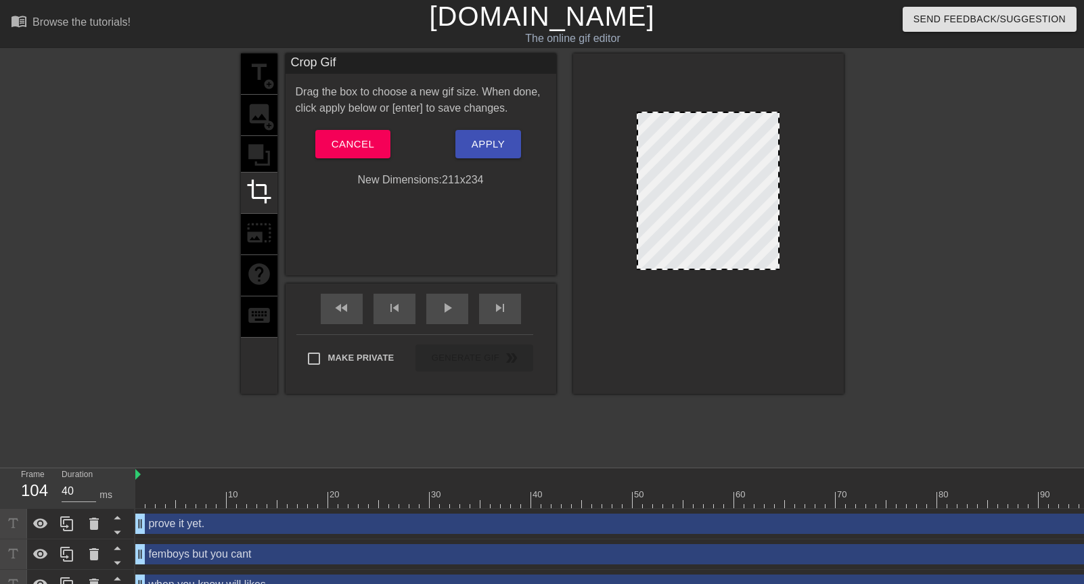
drag, startPoint x: 701, startPoint y: 95, endPoint x: 701, endPoint y: 112, distance: 17.6
click at [512, 140] on button "Apply" at bounding box center [489, 144] width 66 height 28
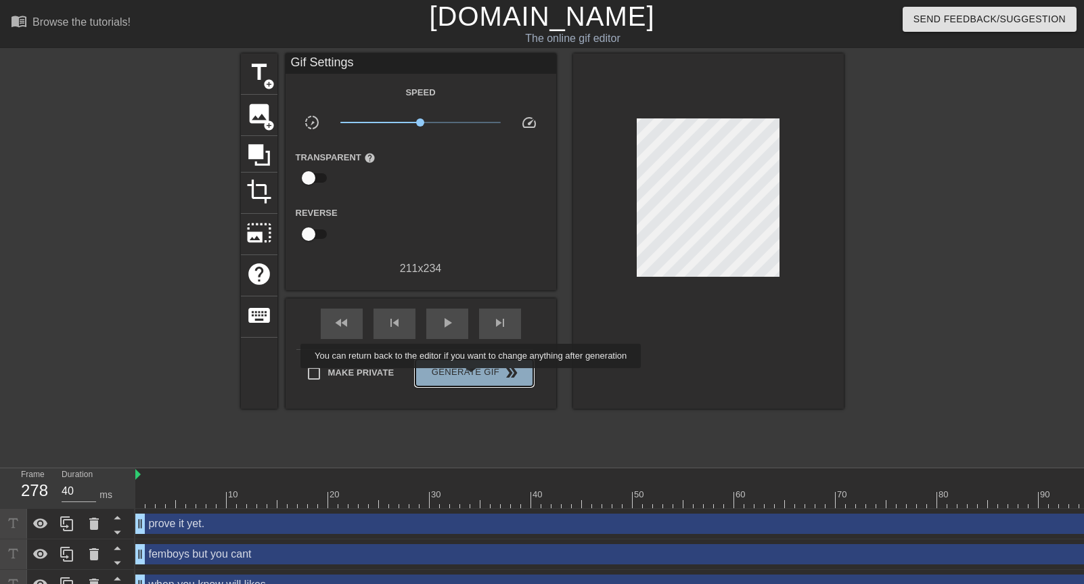
click at [472, 378] on span "Generate Gif double_arrow" at bounding box center [474, 373] width 106 height 16
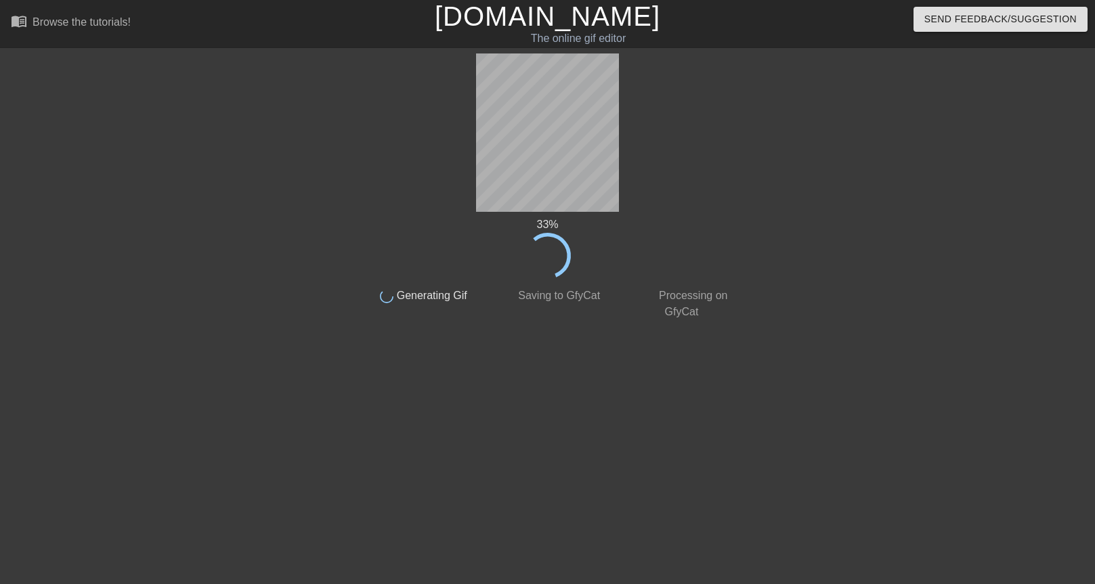
click at [755, 293] on div at bounding box center [856, 256] width 203 height 406
click at [893, 324] on div at bounding box center [856, 256] width 203 height 406
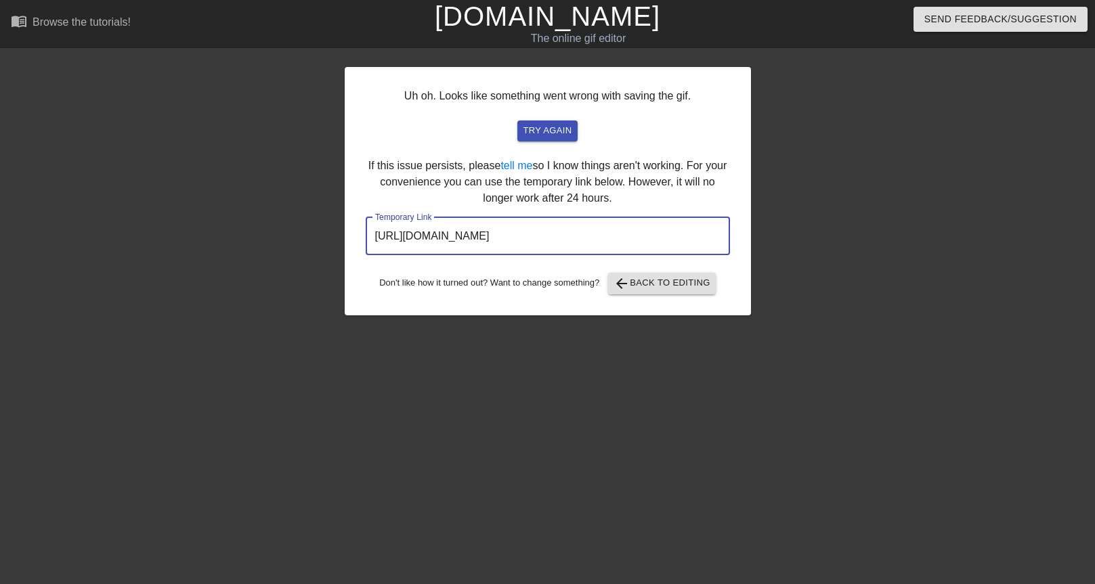
drag, startPoint x: 677, startPoint y: 240, endPoint x: 366, endPoint y: 238, distance: 311.4
click at [366, 238] on input "[URL][DOMAIN_NAME]" at bounding box center [548, 236] width 364 height 38
